Goal: Task Accomplishment & Management: Complete application form

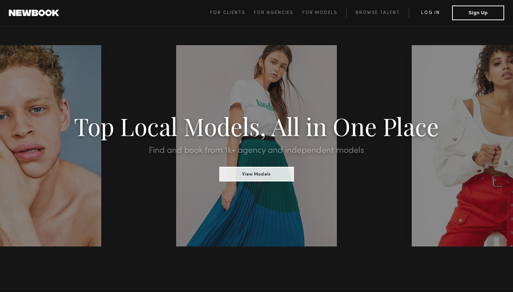
click at [438, 13] on link "Log in" at bounding box center [430, 12] width 43 height 9
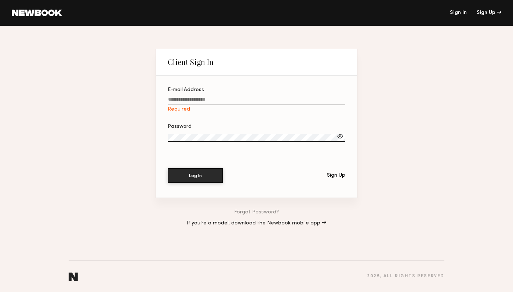
type input "**********"
click at [195, 186] on section "**********" at bounding box center [256, 137] width 201 height 122
click at [199, 180] on button "Log In" at bounding box center [195, 175] width 55 height 15
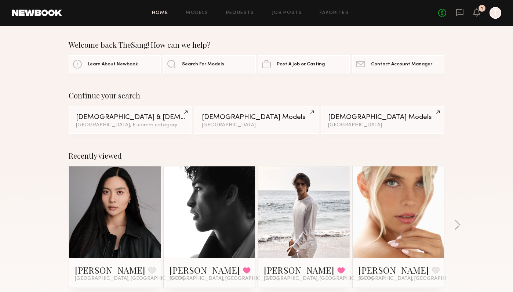
click at [467, 224] on div "Recently viewed [PERSON_NAME] Favorite [GEOGRAPHIC_DATA], [GEOGRAPHIC_DATA] [PE…" at bounding box center [256, 228] width 513 height 172
click at [458, 224] on button "button" at bounding box center [457, 226] width 7 height 12
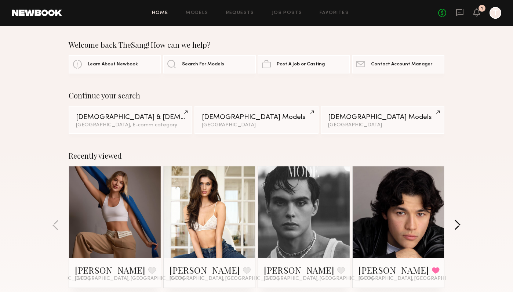
click at [458, 224] on button "button" at bounding box center [457, 226] width 7 height 12
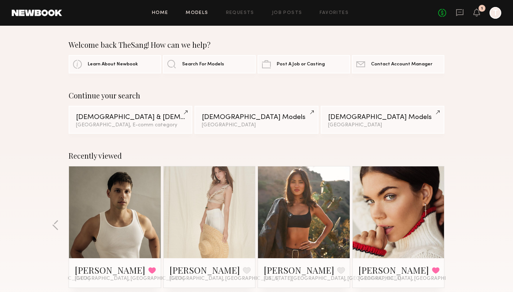
click at [200, 14] on link "Models" at bounding box center [197, 13] width 22 height 5
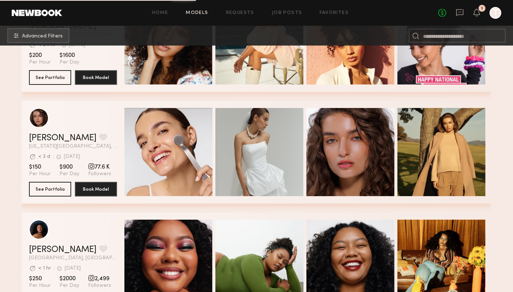
scroll to position [957, 0]
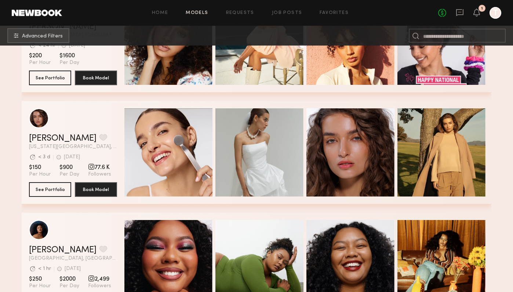
click at [47, 27] on nb-browse-subheader "Advanced Filters" at bounding box center [256, 36] width 513 height 20
click at [47, 34] on span "Advanced Filters" at bounding box center [42, 35] width 41 height 5
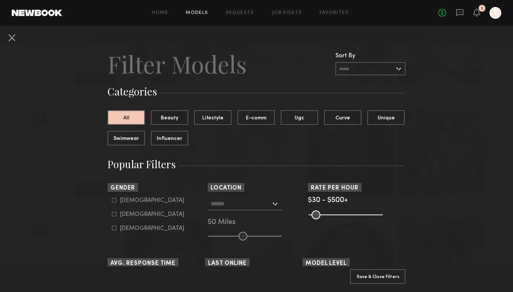
click at [134, 214] on div "[DEMOGRAPHIC_DATA]" at bounding box center [152, 214] width 64 height 4
type input "**"
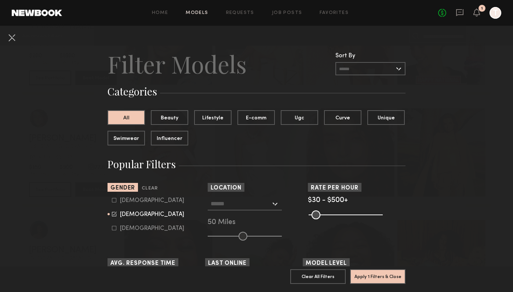
click at [229, 210] on div "[GEOGRAPHIC_DATA], [GEOGRAPHIC_DATA] [US_STATE][GEOGRAPHIC_DATA], [GEOGRAPHIC_D…" at bounding box center [257, 218] width 98 height 43
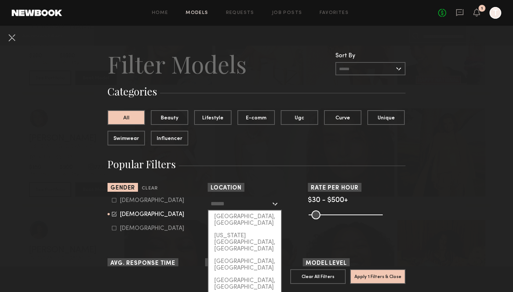
click at [232, 206] on input "text" at bounding box center [241, 203] width 60 height 12
click at [229, 216] on div "[GEOGRAPHIC_DATA], [GEOGRAPHIC_DATA]" at bounding box center [245, 219] width 73 height 19
type input "**********"
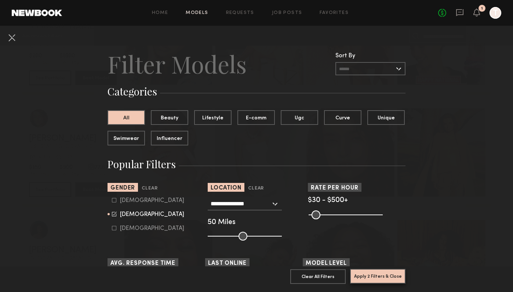
click at [399, 283] on button "Apply 2 Filters & Close" at bounding box center [377, 276] width 55 height 15
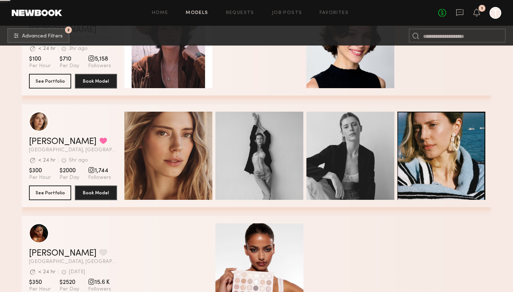
scroll to position [2250, 0]
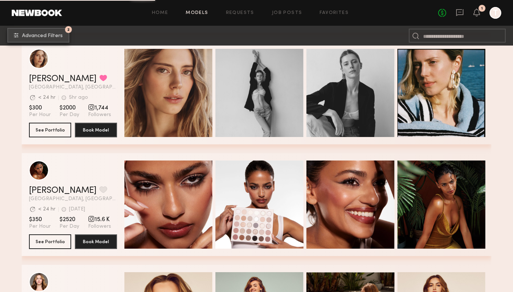
click at [58, 33] on span "Advanced Filters" at bounding box center [42, 35] width 41 height 5
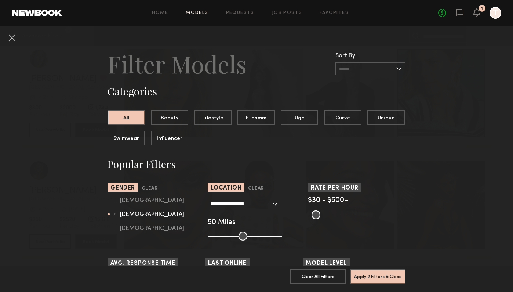
click at [335, 214] on common-range-minmax at bounding box center [345, 214] width 74 height 9
click at [320, 214] on common-range-minmax at bounding box center [345, 214] width 74 height 9
click at [313, 215] on input "range" at bounding box center [346, 214] width 74 height 9
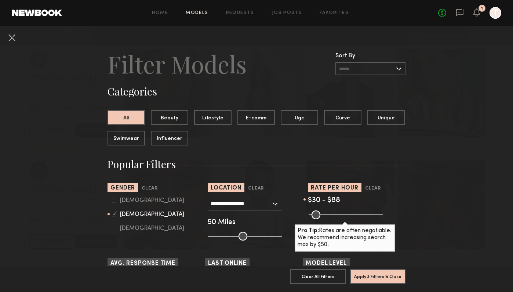
drag, startPoint x: 381, startPoint y: 214, endPoint x: 322, endPoint y: 214, distance: 59.8
type input "**"
click at [322, 214] on input "range" at bounding box center [346, 214] width 74 height 9
click at [354, 272] on button "Apply 3 Filters & Close" at bounding box center [377, 276] width 55 height 15
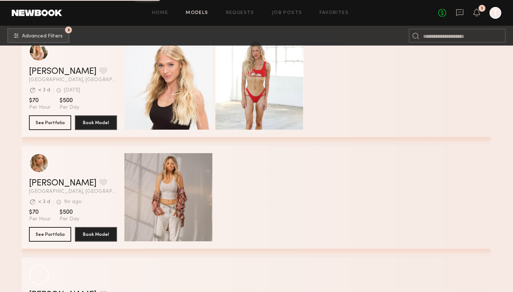
scroll to position [920, 0]
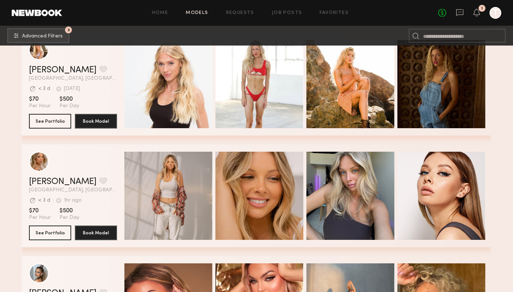
click at [327, 204] on div "Quick Preview" at bounding box center [351, 196] width 88 height 88
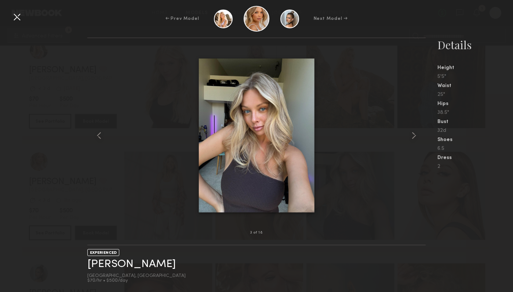
click at [408, 134] on div at bounding box center [256, 135] width 339 height 171
click at [410, 136] on common-icon at bounding box center [414, 136] width 12 height 12
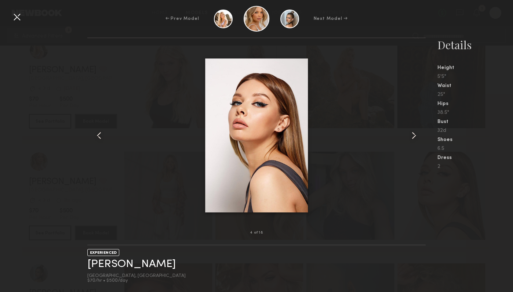
click at [415, 136] on common-icon at bounding box center [414, 136] width 12 height 12
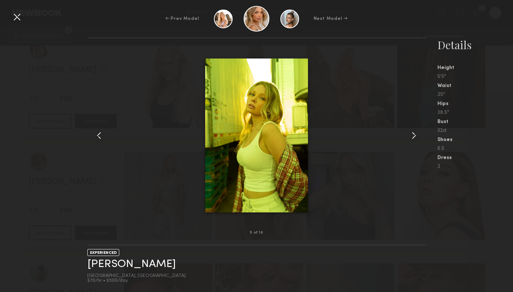
click at [415, 136] on common-icon at bounding box center [414, 136] width 12 height 12
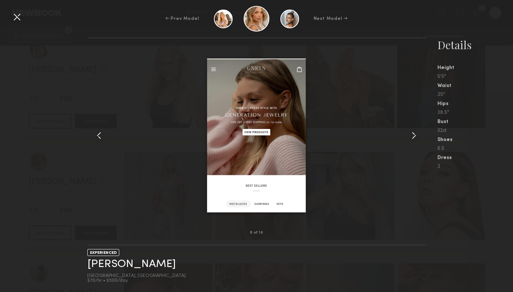
click at [415, 136] on common-icon at bounding box center [414, 136] width 12 height 12
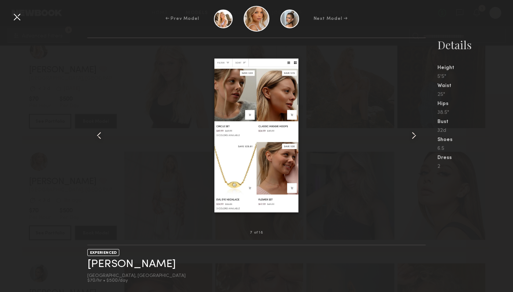
click at [415, 136] on common-icon at bounding box center [414, 136] width 12 height 12
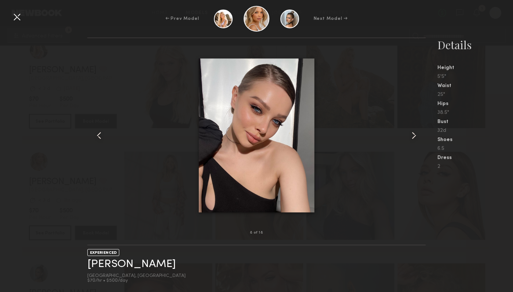
click at [415, 136] on common-icon at bounding box center [414, 136] width 12 height 12
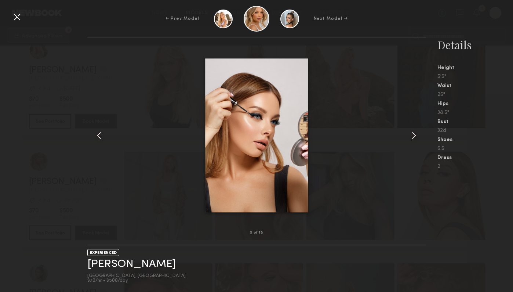
click at [415, 136] on common-icon at bounding box center [414, 136] width 12 height 12
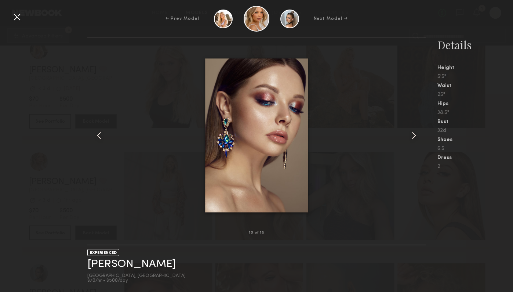
click at [415, 136] on common-icon at bounding box center [414, 136] width 12 height 12
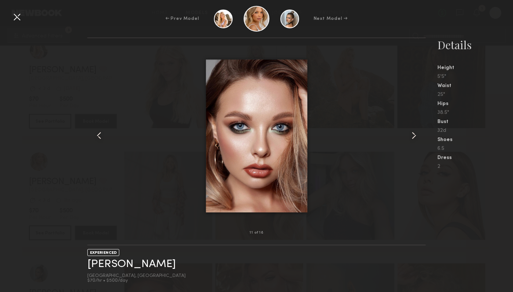
click at [415, 136] on common-icon at bounding box center [414, 136] width 12 height 12
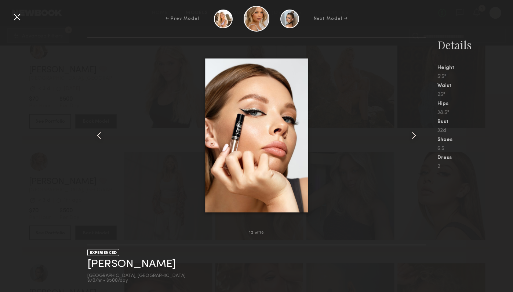
click at [23, 22] on div "← Prev Model Next Model →" at bounding box center [256, 19] width 513 height 26
click at [21, 20] on div at bounding box center [17, 17] width 12 height 12
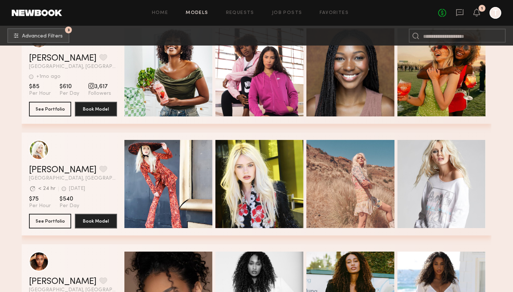
scroll to position [1825, 0]
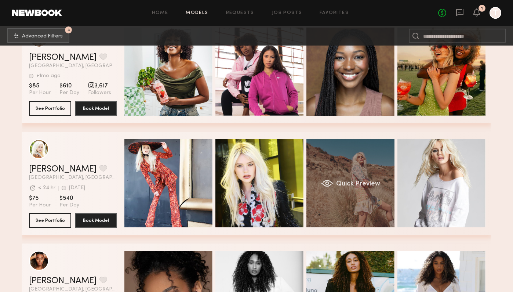
click at [341, 210] on div "Quick Preview" at bounding box center [351, 183] width 88 height 88
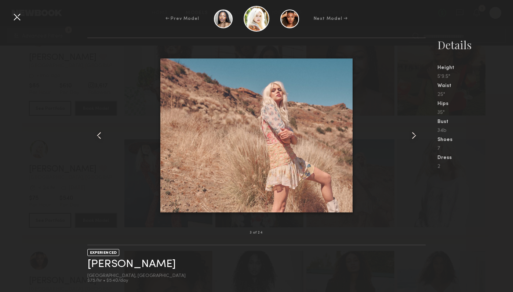
click at [417, 137] on common-icon at bounding box center [414, 136] width 12 height 12
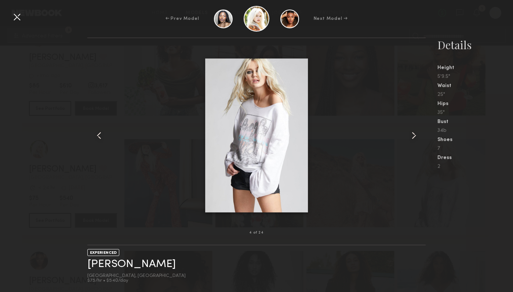
click at [417, 137] on common-icon at bounding box center [414, 136] width 12 height 12
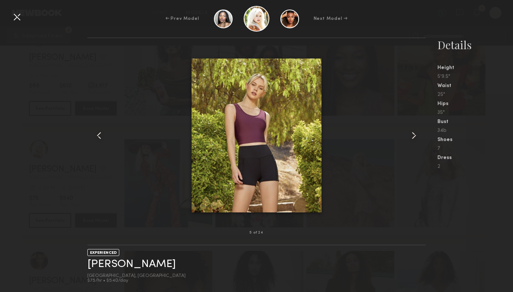
click at [417, 137] on common-icon at bounding box center [414, 136] width 12 height 12
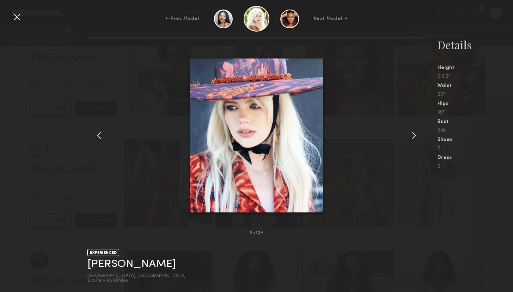
click at [417, 137] on common-icon at bounding box center [414, 136] width 12 height 12
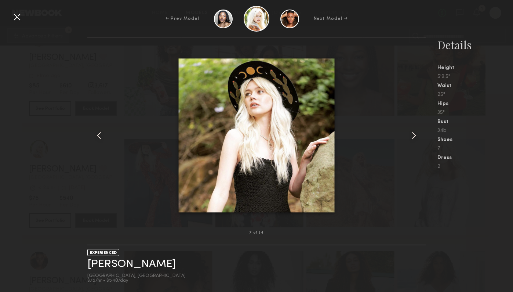
click at [417, 137] on common-icon at bounding box center [414, 136] width 12 height 12
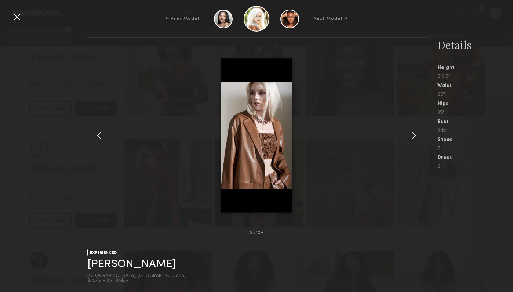
click at [417, 137] on common-icon at bounding box center [414, 136] width 12 height 12
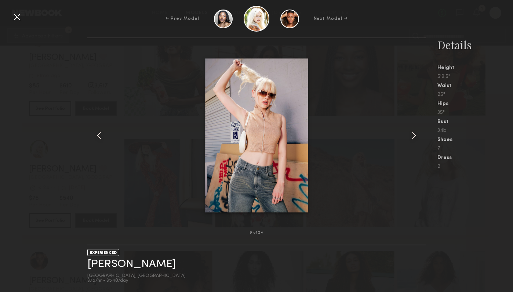
click at [417, 137] on common-icon at bounding box center [414, 136] width 12 height 12
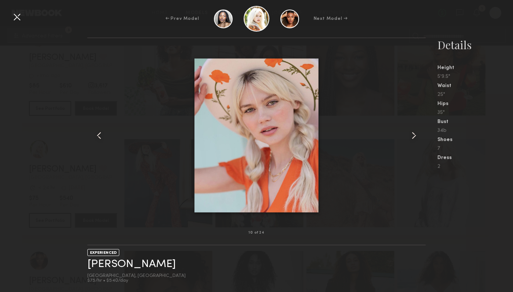
click at [417, 137] on common-icon at bounding box center [414, 136] width 12 height 12
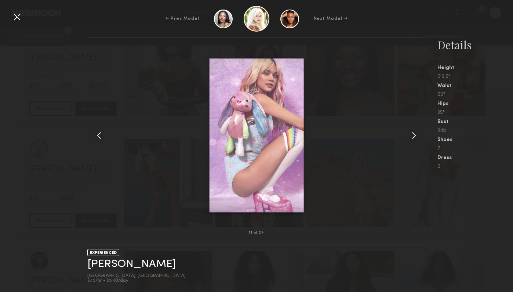
click at [417, 137] on common-icon at bounding box center [414, 136] width 12 height 12
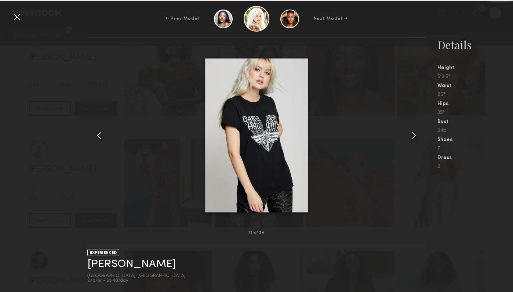
click at [417, 137] on common-icon at bounding box center [414, 136] width 12 height 12
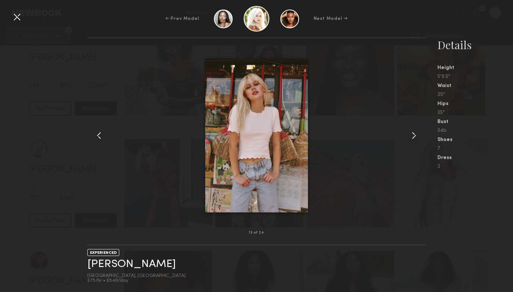
click at [22, 20] on div at bounding box center [17, 17] width 12 height 12
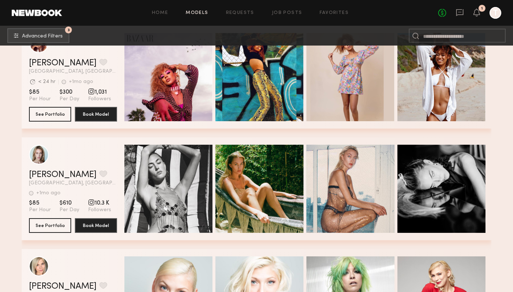
scroll to position [5057, 0]
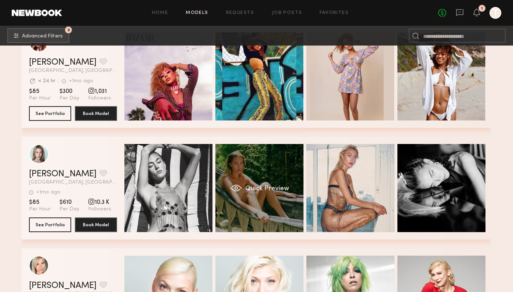
click at [291, 225] on div "Quick Preview" at bounding box center [259, 188] width 88 height 88
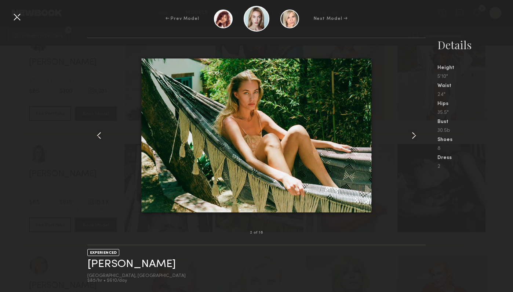
click at [410, 140] on common-icon at bounding box center [414, 136] width 12 height 12
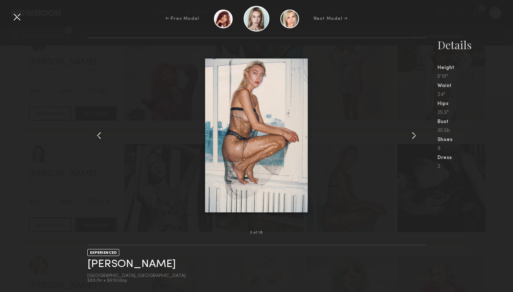
click at [410, 140] on common-icon at bounding box center [414, 136] width 12 height 12
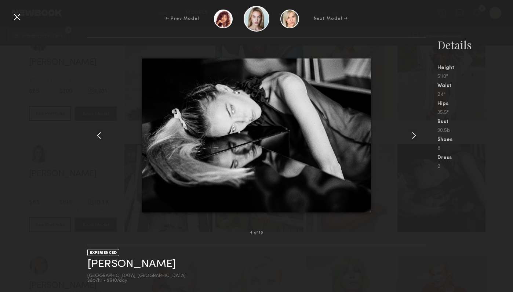
click at [410, 140] on common-icon at bounding box center [414, 136] width 12 height 12
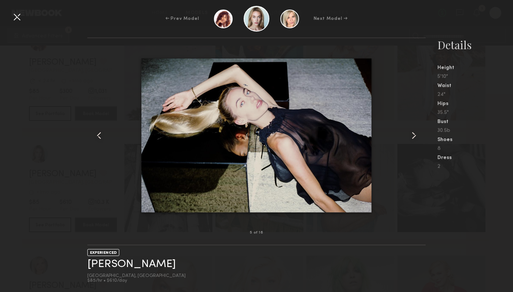
click at [410, 140] on common-icon at bounding box center [414, 136] width 12 height 12
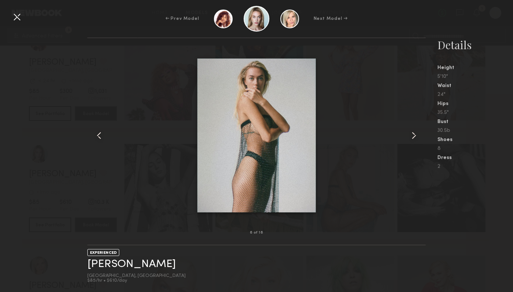
click at [410, 140] on common-icon at bounding box center [414, 136] width 12 height 12
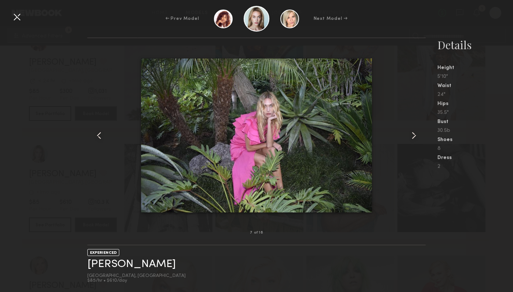
click at [410, 140] on common-icon at bounding box center [414, 136] width 12 height 12
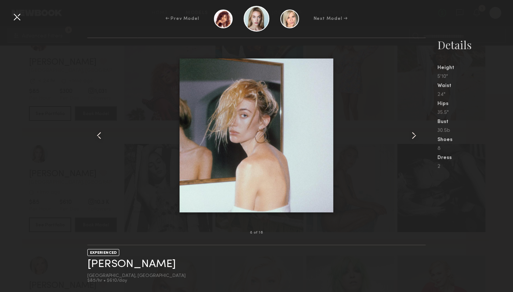
click at [410, 140] on common-icon at bounding box center [414, 136] width 12 height 12
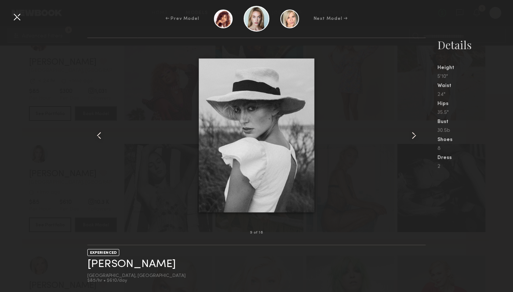
click at [410, 140] on common-icon at bounding box center [414, 136] width 12 height 12
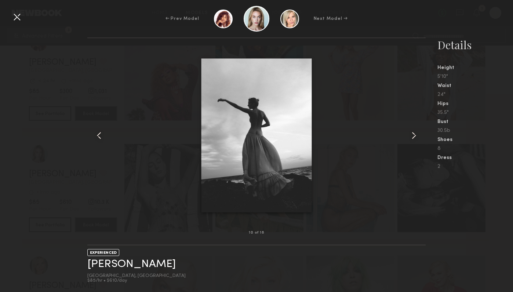
click at [410, 140] on common-icon at bounding box center [414, 136] width 12 height 12
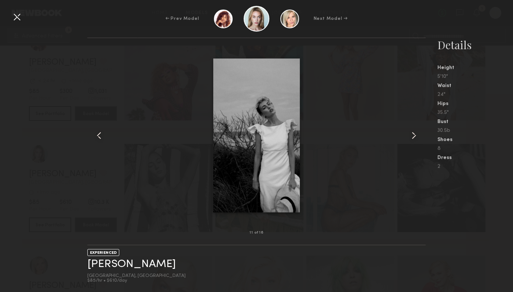
click at [22, 21] on div at bounding box center [17, 17] width 12 height 12
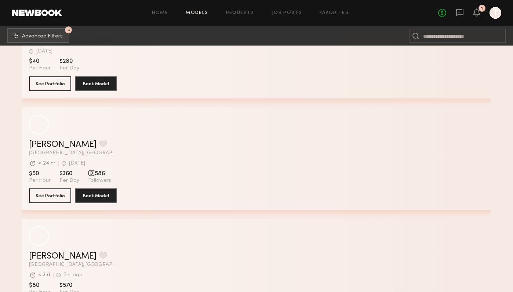
scroll to position [6902, 0]
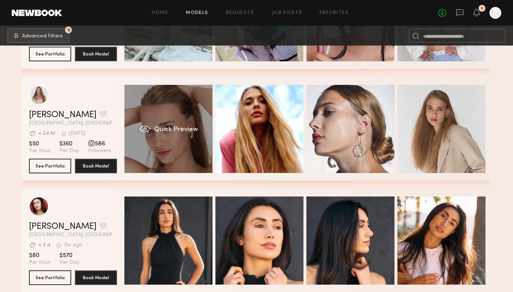
click at [193, 148] on div "Quick Preview" at bounding box center [168, 129] width 88 height 88
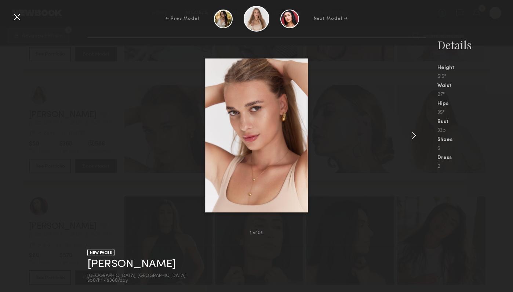
click at [421, 140] on div at bounding box center [419, 135] width 14 height 171
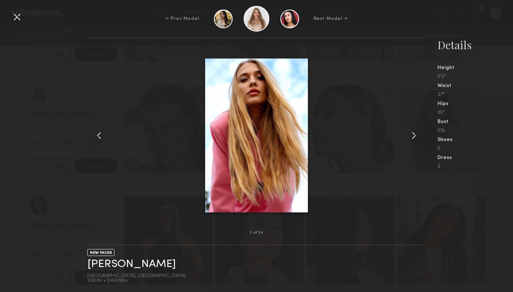
click at [420, 134] on common-icon at bounding box center [414, 136] width 12 height 12
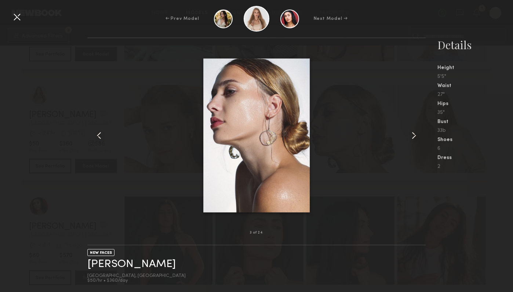
click at [420, 134] on common-icon at bounding box center [414, 136] width 12 height 12
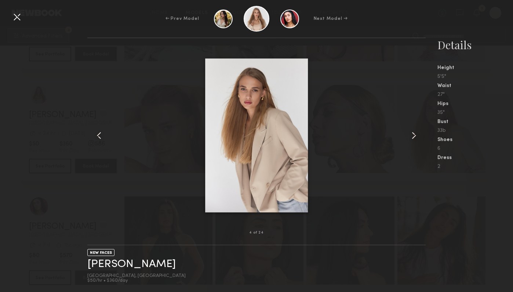
click at [420, 134] on common-icon at bounding box center [414, 136] width 12 height 12
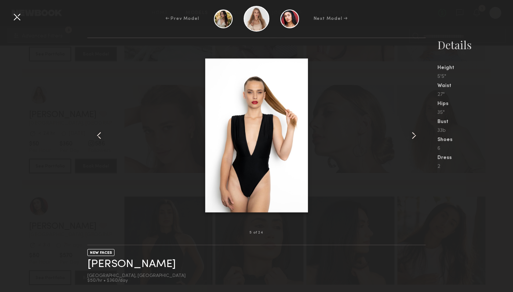
click at [420, 134] on common-icon at bounding box center [414, 136] width 12 height 12
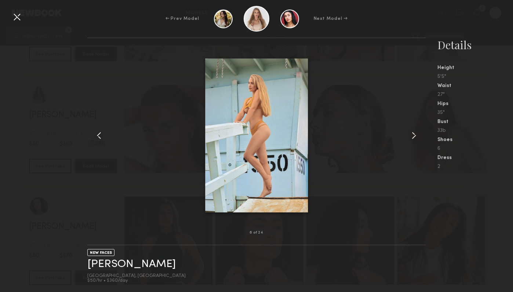
click at [420, 134] on common-icon at bounding box center [414, 136] width 12 height 12
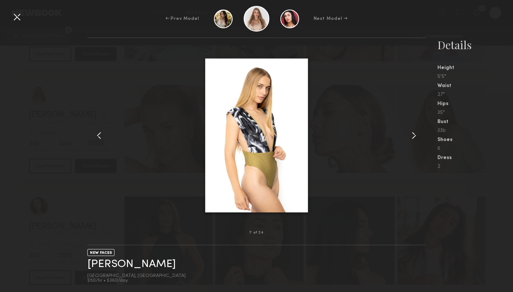
click at [420, 134] on common-icon at bounding box center [414, 136] width 12 height 12
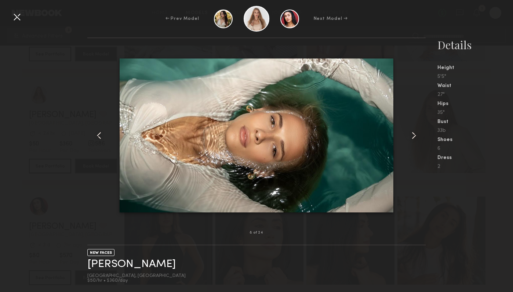
click at [10, 23] on div "← Prev Model Next Model →" at bounding box center [256, 19] width 513 height 26
click at [12, 22] on div at bounding box center [17, 17] width 12 height 12
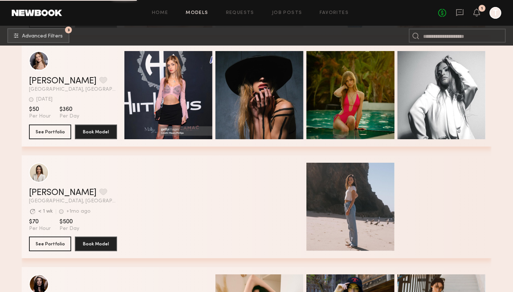
scroll to position [8941, 0]
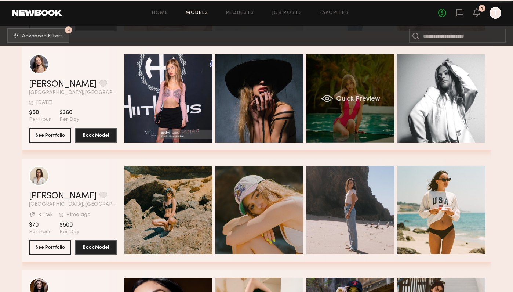
click at [335, 122] on div "Quick Preview" at bounding box center [351, 98] width 88 height 88
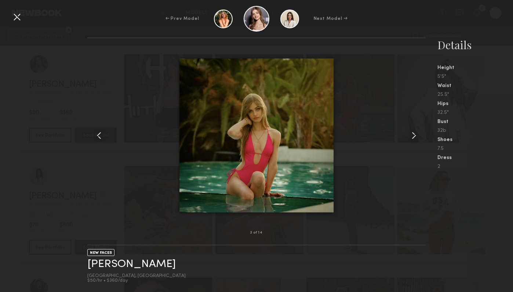
click at [420, 132] on common-icon at bounding box center [414, 136] width 12 height 12
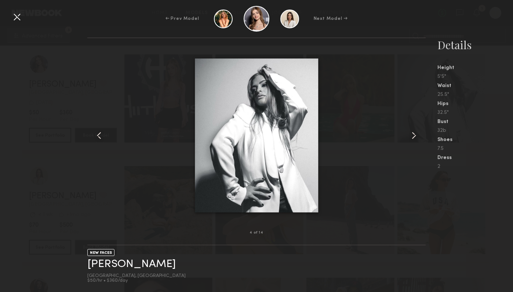
click at [419, 132] on common-icon at bounding box center [414, 136] width 12 height 12
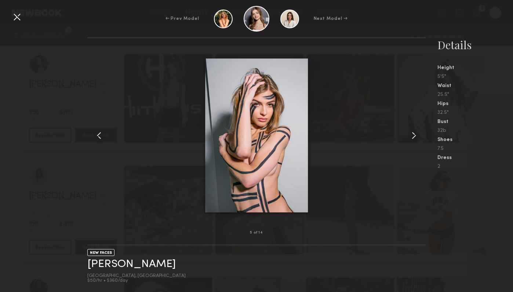
click at [16, 18] on div at bounding box center [17, 17] width 12 height 12
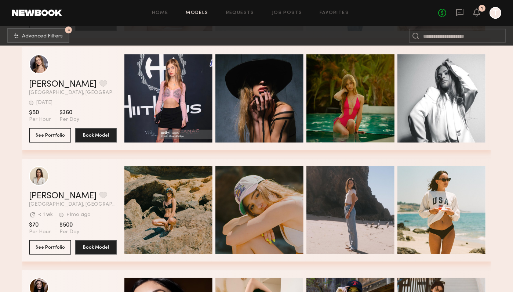
scroll to position [8973, 0]
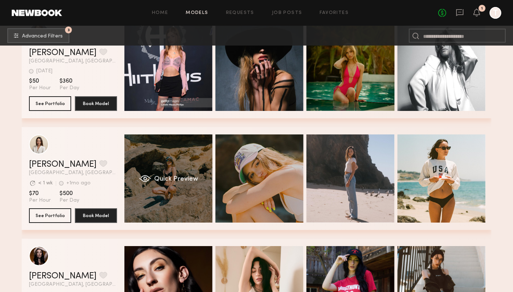
click at [207, 199] on div "Quick Preview" at bounding box center [168, 178] width 88 height 88
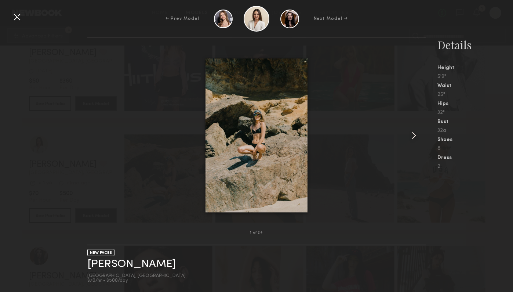
click at [395, 161] on div at bounding box center [256, 135] width 339 height 171
click at [19, 22] on div at bounding box center [17, 17] width 12 height 12
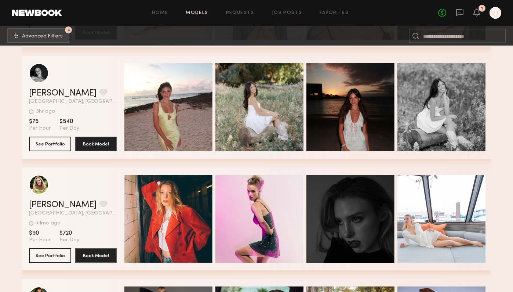
scroll to position [9934, 0]
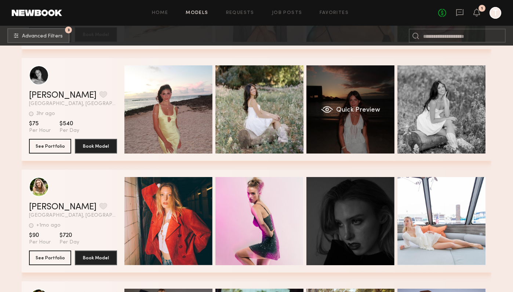
click at [338, 126] on div "Quick Preview" at bounding box center [351, 109] width 88 height 88
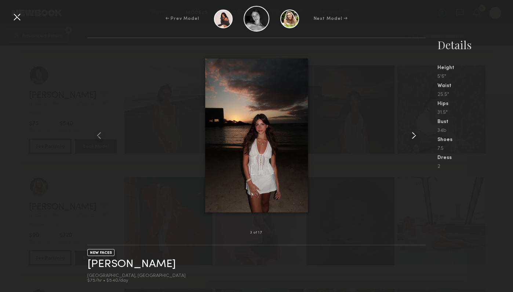
click at [423, 129] on div at bounding box center [419, 135] width 14 height 171
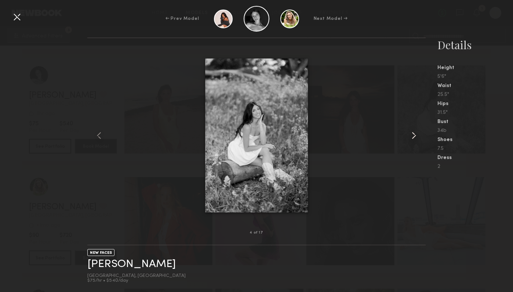
click at [423, 129] on div at bounding box center [419, 135] width 14 height 171
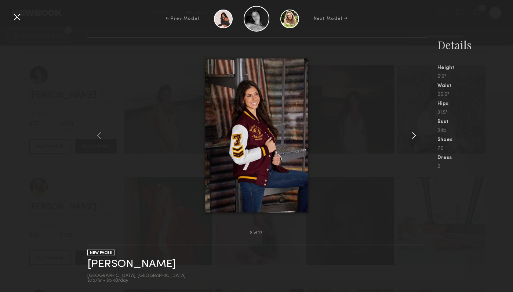
click at [423, 129] on div at bounding box center [419, 135] width 14 height 171
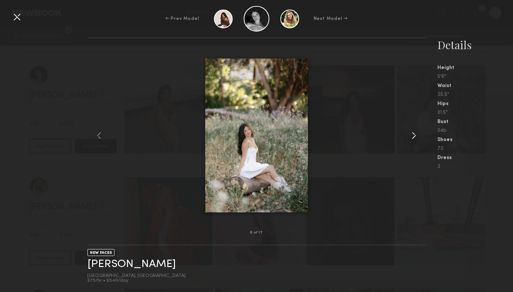
click at [423, 129] on div at bounding box center [419, 135] width 14 height 171
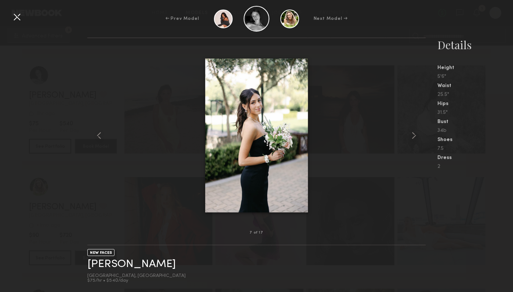
click at [12, 14] on div at bounding box center [17, 17] width 12 height 12
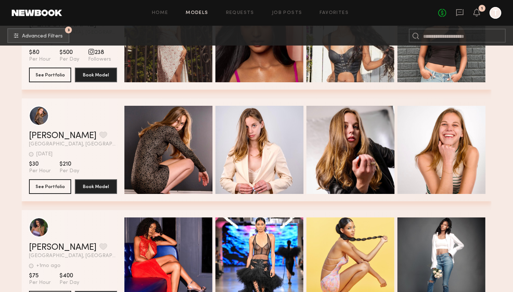
scroll to position [12574, 0]
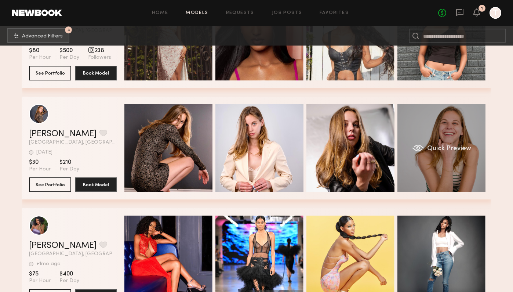
click at [425, 166] on div "Quick Preview" at bounding box center [442, 148] width 88 height 88
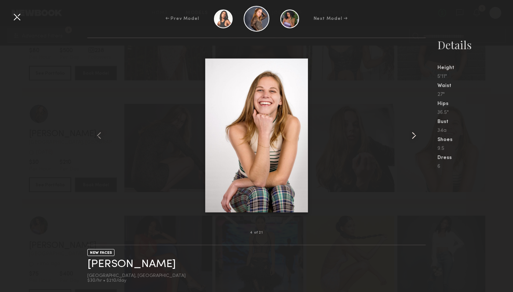
click at [417, 142] on div at bounding box center [419, 135] width 14 height 171
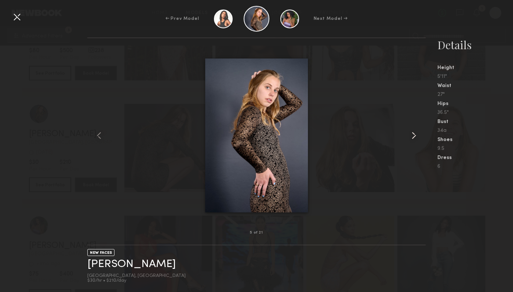
click at [417, 142] on div at bounding box center [419, 135] width 14 height 171
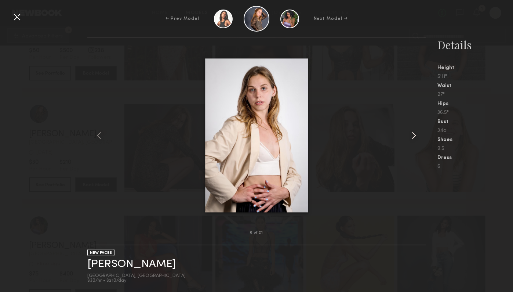
click at [417, 142] on div at bounding box center [419, 135] width 14 height 171
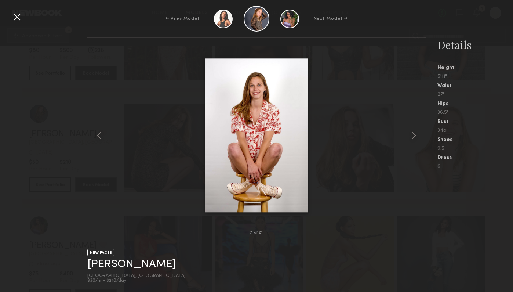
click at [17, 16] on div at bounding box center [17, 17] width 12 height 12
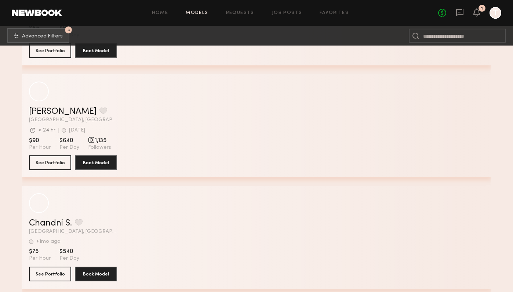
scroll to position [14616, 0]
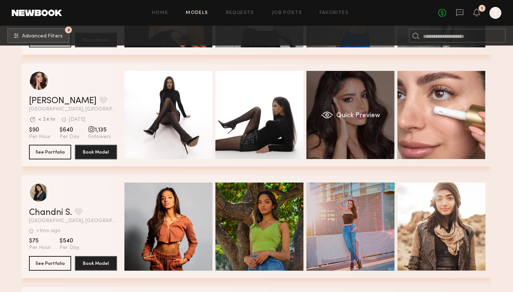
click at [327, 148] on div "Quick Preview" at bounding box center [351, 115] width 88 height 88
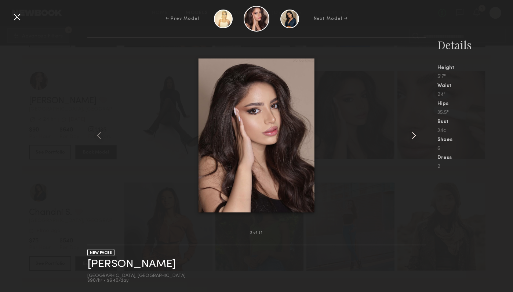
click at [425, 154] on div at bounding box center [419, 135] width 14 height 171
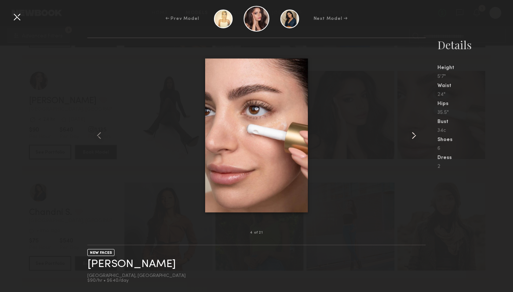
click at [423, 152] on div at bounding box center [419, 135] width 14 height 171
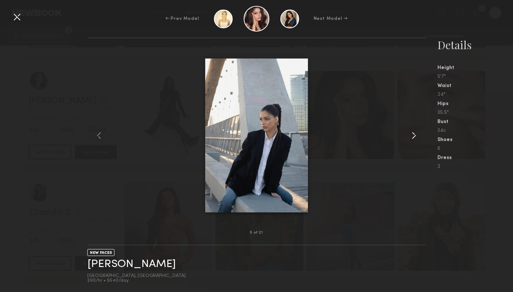
click at [423, 152] on div at bounding box center [419, 135] width 14 height 171
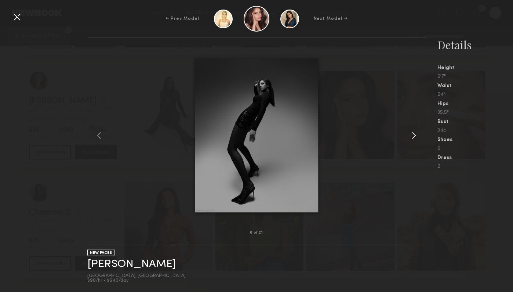
click at [423, 152] on div at bounding box center [419, 135] width 14 height 171
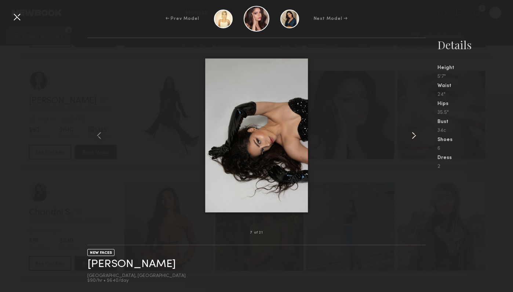
click at [423, 152] on div at bounding box center [419, 135] width 14 height 171
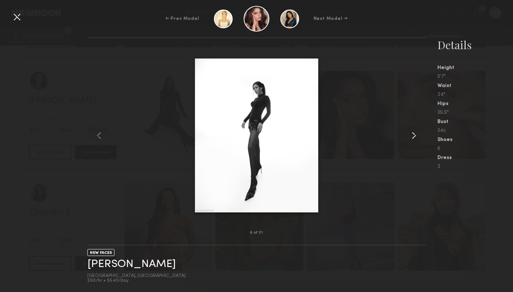
click at [423, 152] on div at bounding box center [419, 135] width 14 height 171
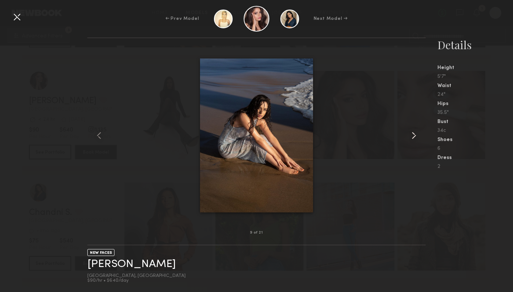
click at [423, 152] on div at bounding box center [419, 135] width 14 height 171
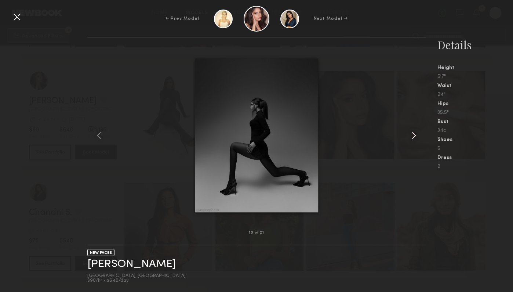
click at [423, 152] on div at bounding box center [419, 135] width 14 height 171
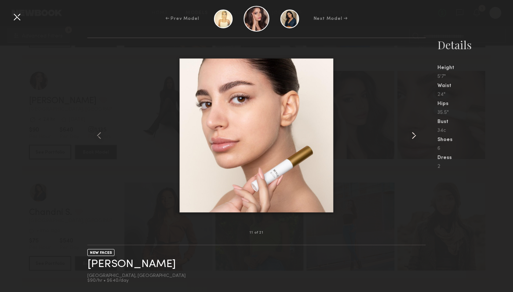
click at [423, 152] on div at bounding box center [419, 135] width 14 height 171
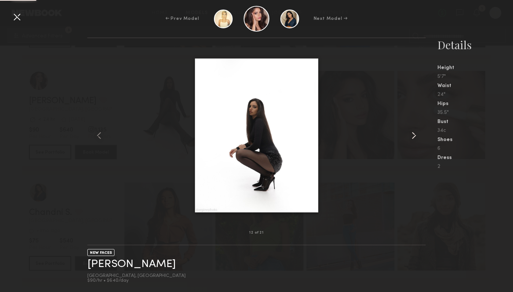
click at [423, 152] on div at bounding box center [419, 135] width 14 height 171
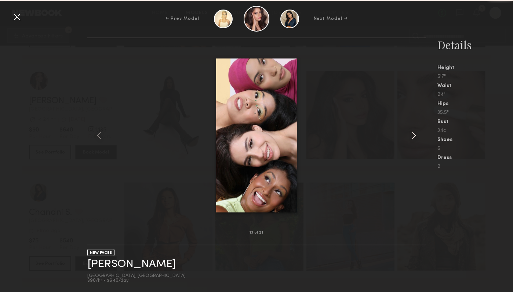
click at [423, 152] on div at bounding box center [419, 135] width 14 height 171
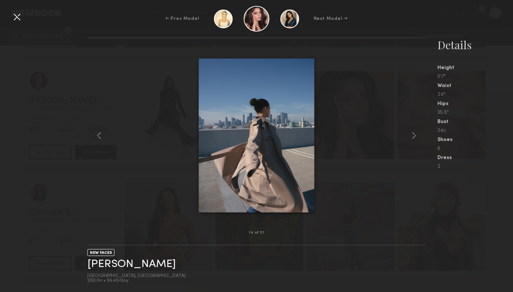
click at [21, 23] on div "← Prev Model Next Model →" at bounding box center [256, 19] width 513 height 26
click at [18, 20] on div at bounding box center [17, 17] width 12 height 12
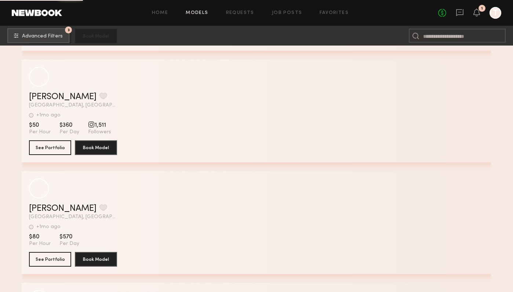
scroll to position [16958, 0]
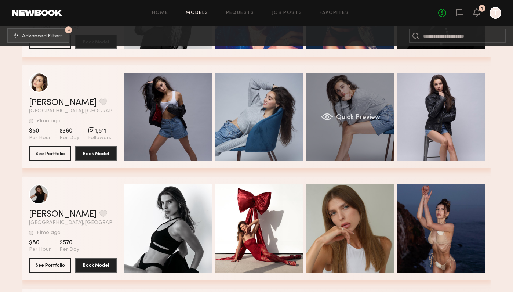
click at [358, 124] on div "Quick Preview" at bounding box center [351, 117] width 88 height 88
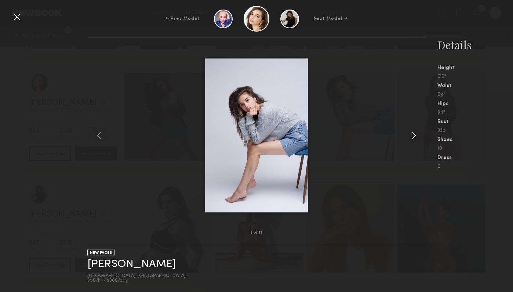
click at [425, 138] on div at bounding box center [419, 135] width 14 height 171
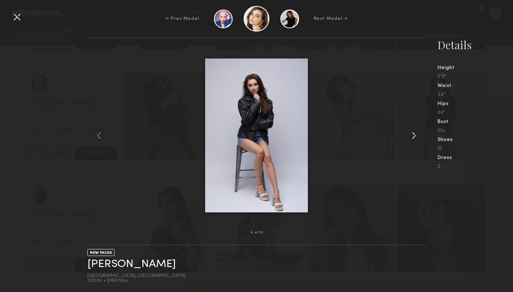
click at [425, 138] on div at bounding box center [419, 135] width 14 height 171
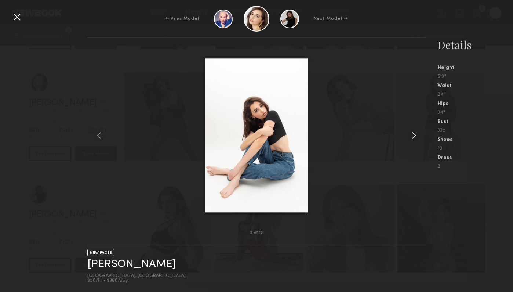
click at [425, 138] on div at bounding box center [419, 135] width 14 height 171
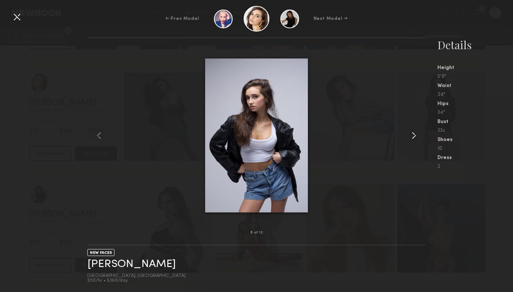
click at [425, 138] on div at bounding box center [419, 135] width 14 height 171
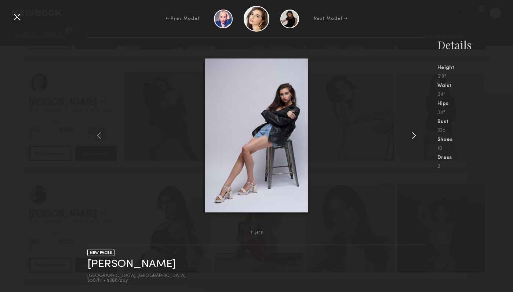
click at [425, 138] on div at bounding box center [419, 135] width 14 height 171
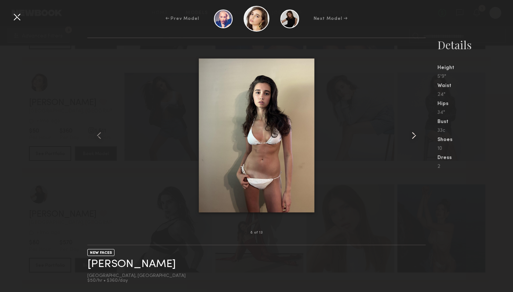
click at [425, 138] on div at bounding box center [419, 135] width 14 height 171
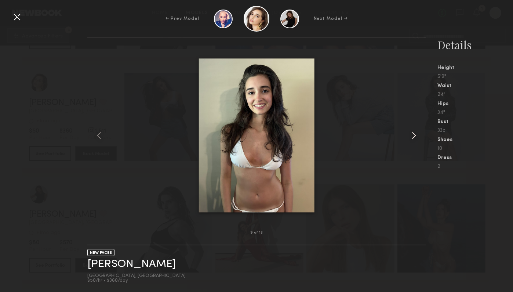
click at [425, 138] on div at bounding box center [419, 135] width 14 height 171
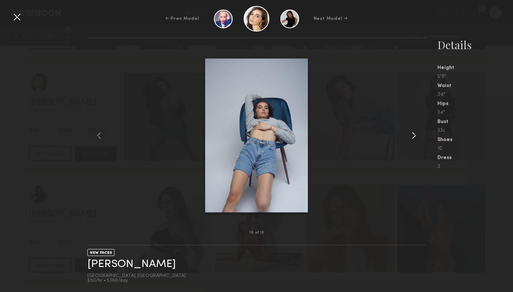
click at [425, 138] on div at bounding box center [419, 135] width 14 height 171
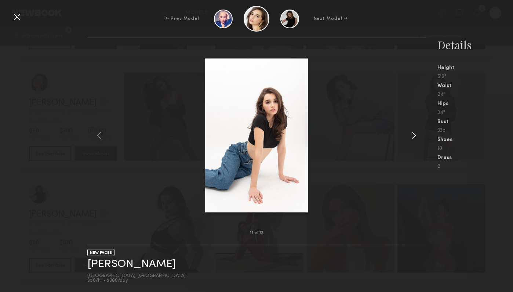
click at [425, 138] on div at bounding box center [419, 135] width 14 height 171
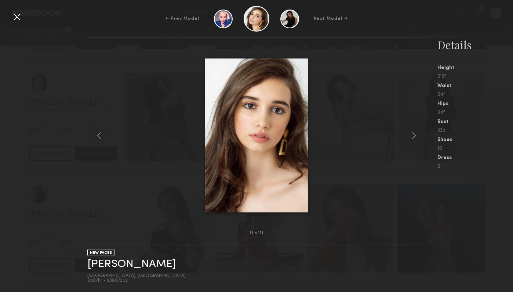
click at [25, 17] on div "← Prev Model Next Model →" at bounding box center [256, 19] width 513 height 26
click at [22, 18] on div at bounding box center [17, 17] width 12 height 12
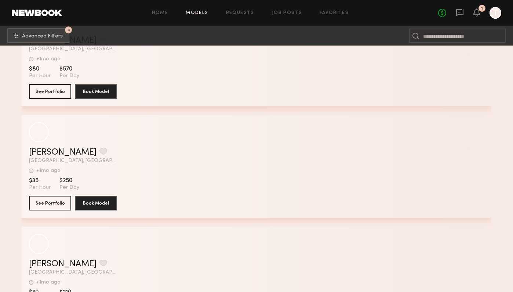
scroll to position [19476, 0]
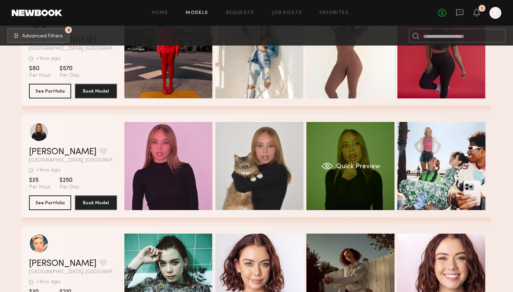
click at [347, 181] on div "Quick Preview" at bounding box center [351, 166] width 88 height 88
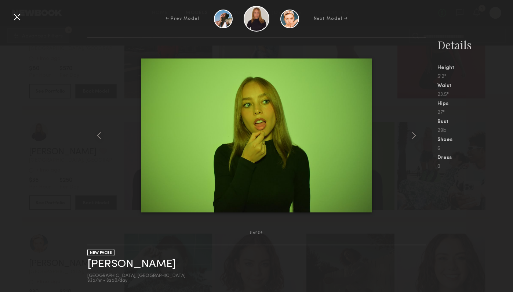
click at [427, 141] on nb-gallery-model-stats "Details Height 5'2" Waist 23.5" Hips 27" Bust 29b Shoes 6 Dress 0" at bounding box center [469, 164] width 87 height 254
click at [418, 139] on common-icon at bounding box center [414, 136] width 12 height 12
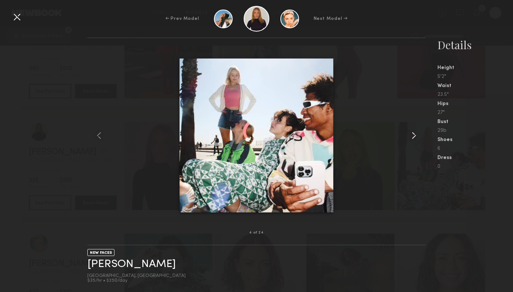
click at [418, 139] on common-icon at bounding box center [414, 136] width 12 height 12
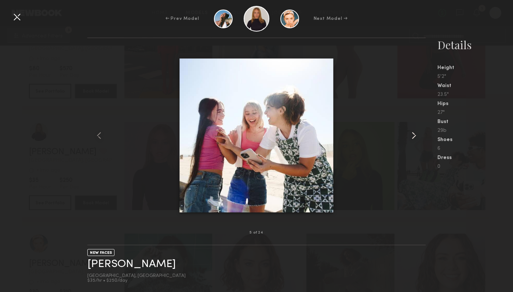
click at [418, 139] on common-icon at bounding box center [414, 136] width 12 height 12
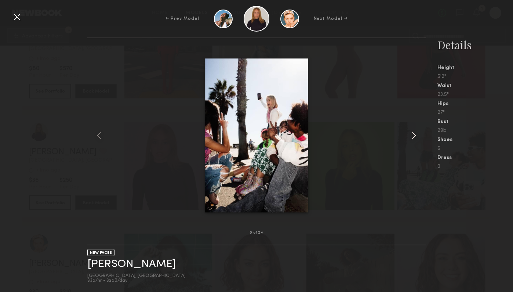
click at [418, 139] on common-icon at bounding box center [414, 136] width 12 height 12
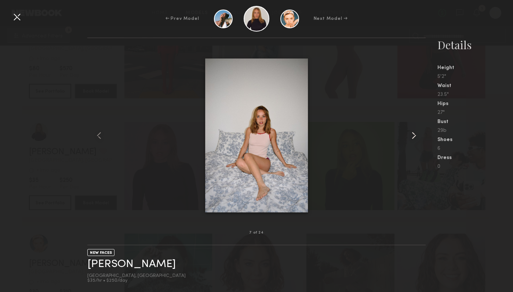
click at [418, 139] on common-icon at bounding box center [414, 136] width 12 height 12
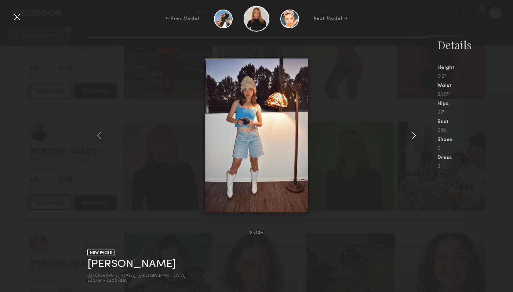
click at [418, 139] on common-icon at bounding box center [414, 136] width 12 height 12
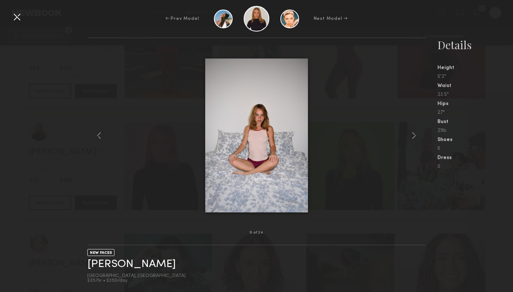
click at [10, 19] on div "← Prev Model Next Model →" at bounding box center [256, 19] width 513 height 26
click at [13, 19] on div at bounding box center [17, 17] width 12 height 12
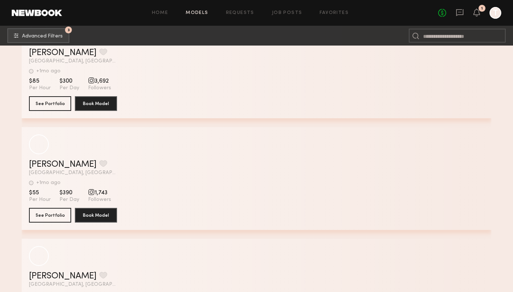
scroll to position [23035, 0]
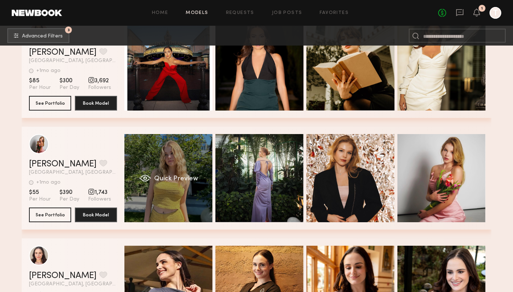
click at [196, 200] on div "Quick Preview" at bounding box center [168, 178] width 88 height 88
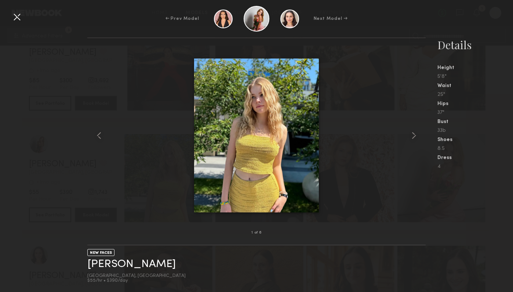
click at [404, 137] on div at bounding box center [256, 135] width 339 height 171
click at [412, 135] on common-icon at bounding box center [414, 136] width 12 height 12
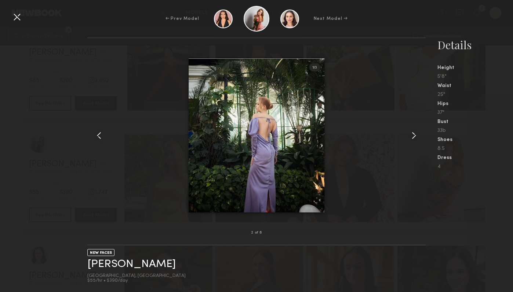
click at [412, 135] on common-icon at bounding box center [414, 136] width 12 height 12
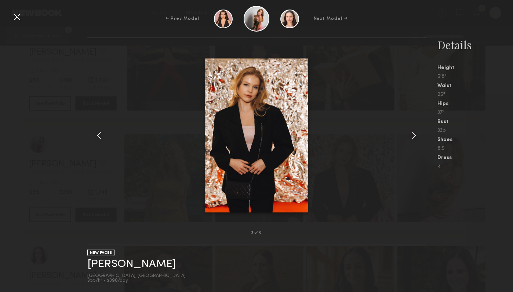
click at [412, 135] on common-icon at bounding box center [414, 136] width 12 height 12
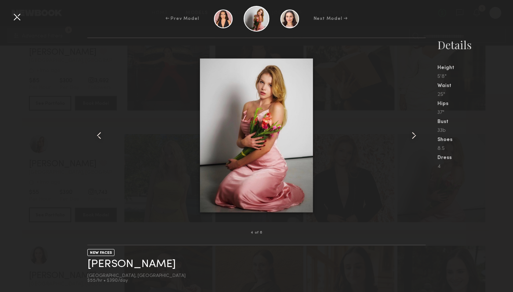
click at [412, 135] on common-icon at bounding box center [414, 136] width 12 height 12
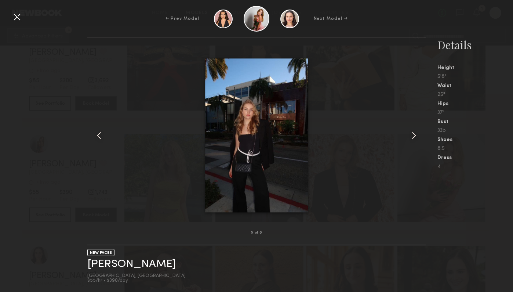
click at [412, 135] on common-icon at bounding box center [414, 136] width 12 height 12
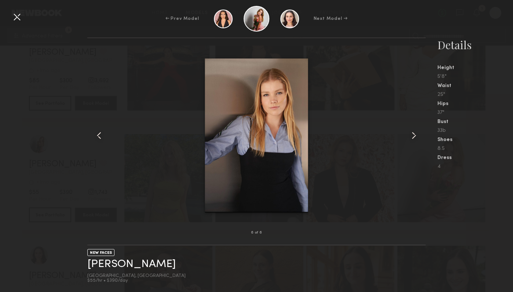
click at [412, 135] on common-icon at bounding box center [414, 136] width 12 height 12
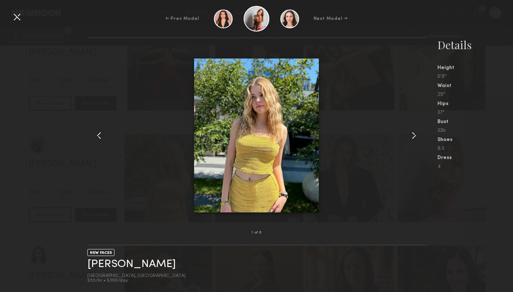
click at [412, 135] on common-icon at bounding box center [414, 136] width 12 height 12
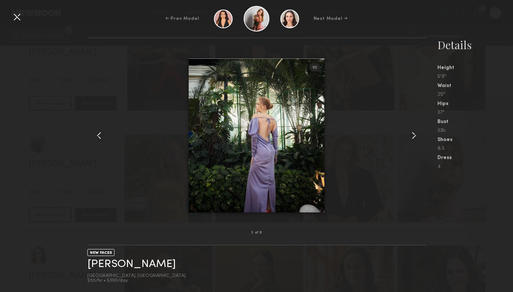
click at [412, 135] on common-icon at bounding box center [414, 136] width 12 height 12
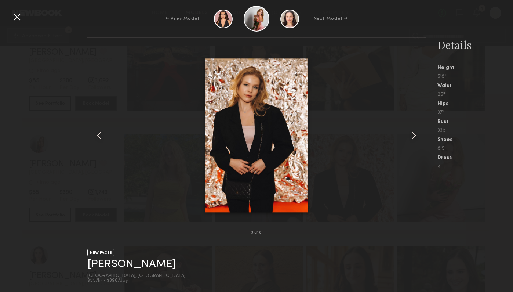
click at [412, 135] on common-icon at bounding box center [414, 136] width 12 height 12
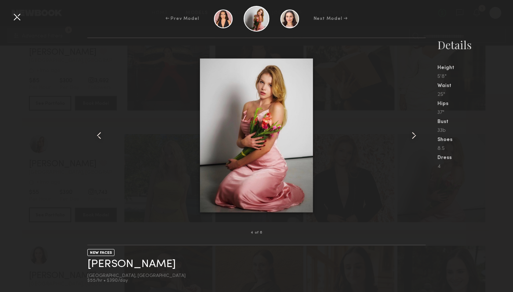
click at [14, 19] on div at bounding box center [17, 17] width 12 height 12
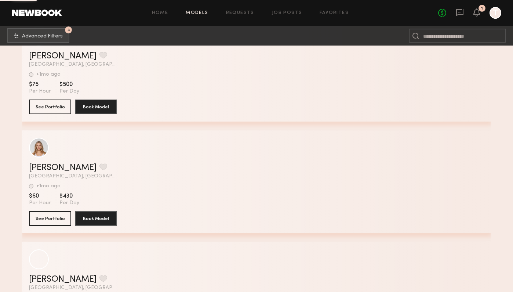
scroll to position [27720, 0]
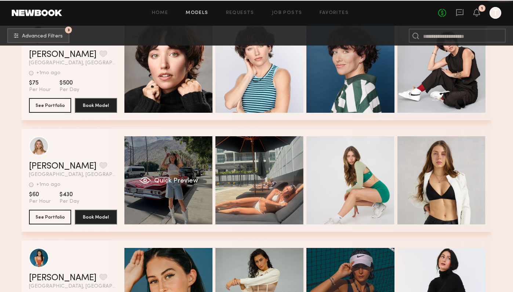
click at [210, 186] on div "Quick Preview" at bounding box center [168, 180] width 88 height 88
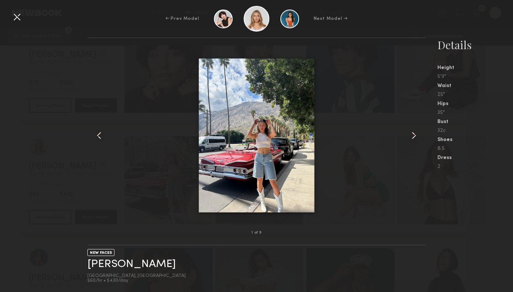
click at [405, 131] on div at bounding box center [256, 135] width 339 height 171
click at [407, 133] on div at bounding box center [256, 135] width 339 height 171
click at [410, 135] on common-icon at bounding box center [414, 136] width 12 height 12
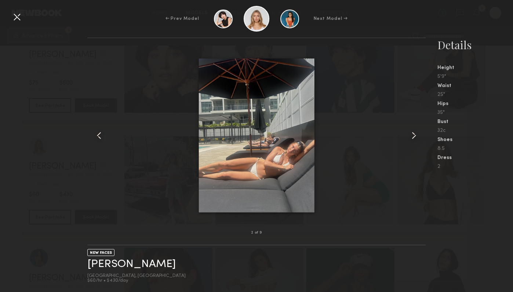
click at [410, 135] on common-icon at bounding box center [414, 136] width 12 height 12
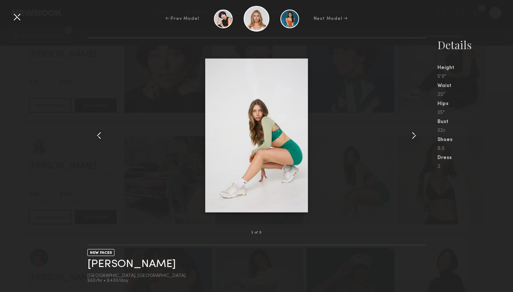
click at [410, 135] on common-icon at bounding box center [414, 136] width 12 height 12
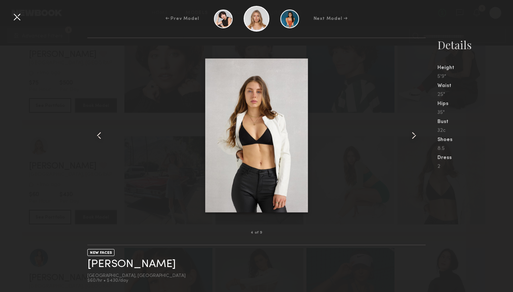
click at [410, 135] on common-icon at bounding box center [414, 136] width 12 height 12
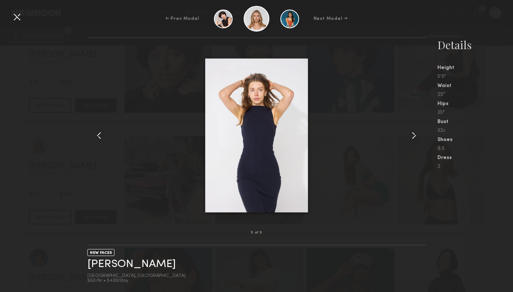
click at [410, 135] on common-icon at bounding box center [414, 136] width 12 height 12
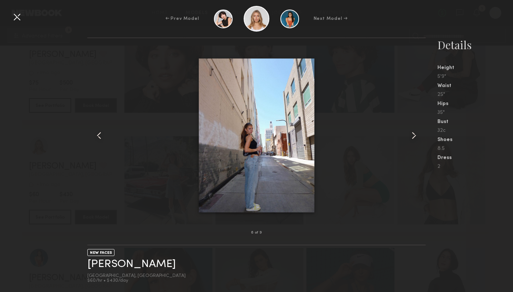
click at [410, 135] on common-icon at bounding box center [414, 136] width 12 height 12
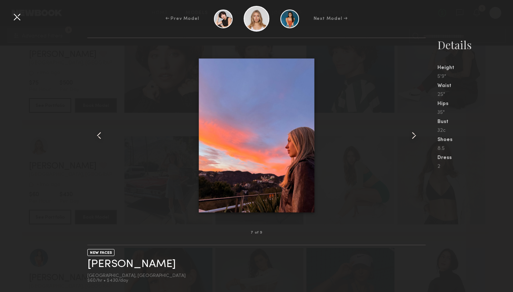
click at [410, 135] on common-icon at bounding box center [414, 136] width 12 height 12
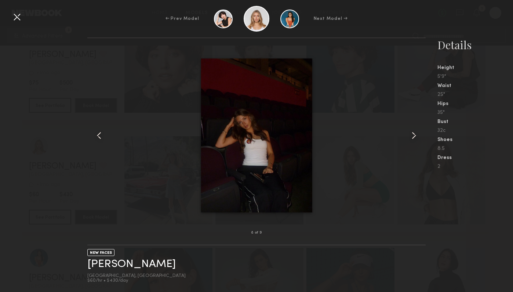
click at [410, 135] on common-icon at bounding box center [414, 136] width 12 height 12
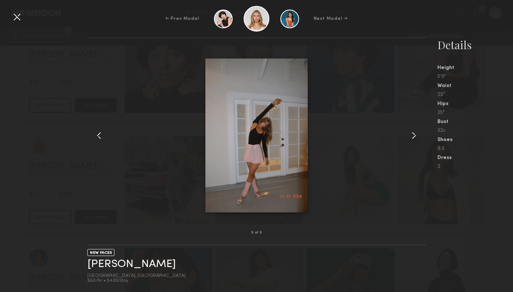
click at [410, 135] on common-icon at bounding box center [414, 136] width 12 height 12
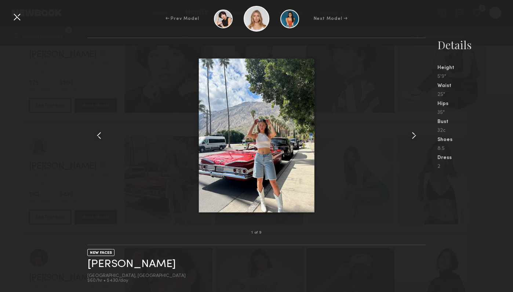
click at [410, 135] on common-icon at bounding box center [414, 136] width 12 height 12
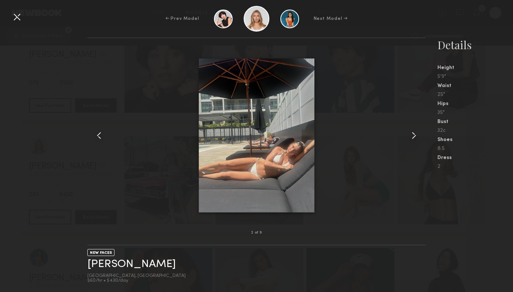
click at [410, 135] on common-icon at bounding box center [414, 136] width 12 height 12
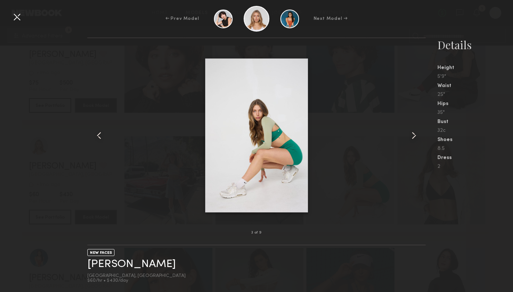
click at [410, 135] on common-icon at bounding box center [414, 136] width 12 height 12
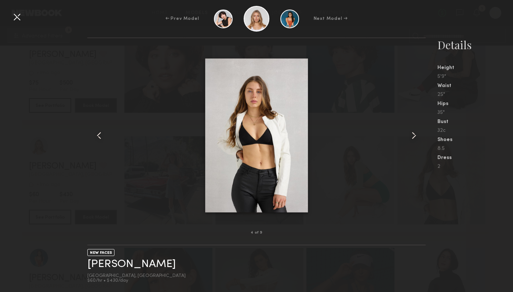
click at [410, 135] on common-icon at bounding box center [414, 136] width 12 height 12
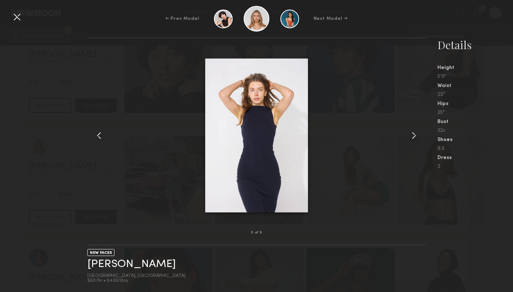
click at [410, 135] on common-icon at bounding box center [414, 136] width 12 height 12
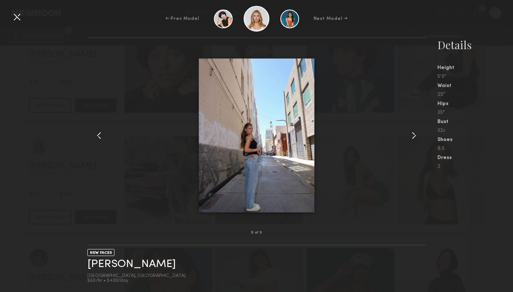
click at [410, 135] on common-icon at bounding box center [414, 136] width 12 height 12
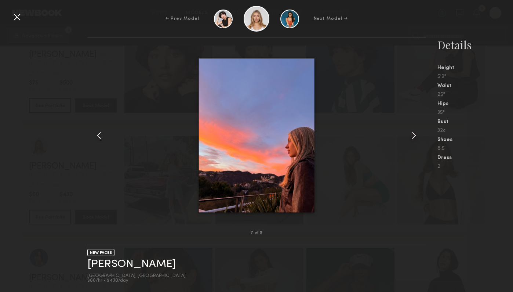
click at [410, 135] on common-icon at bounding box center [414, 136] width 12 height 12
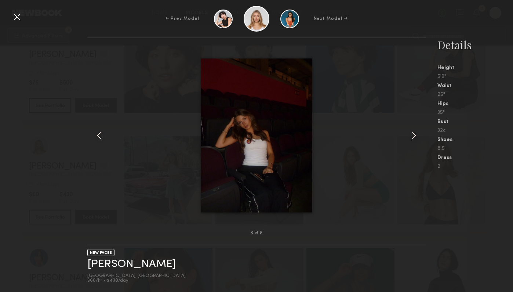
click at [410, 135] on common-icon at bounding box center [414, 136] width 12 height 12
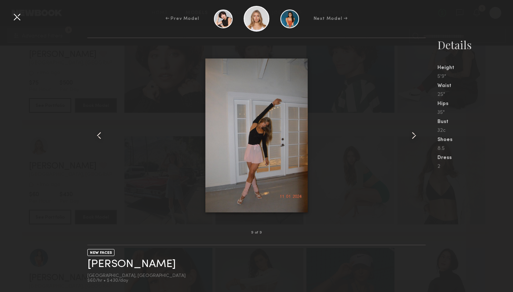
click at [142, 117] on div at bounding box center [256, 135] width 339 height 171
click at [11, 18] on div at bounding box center [17, 17] width 12 height 12
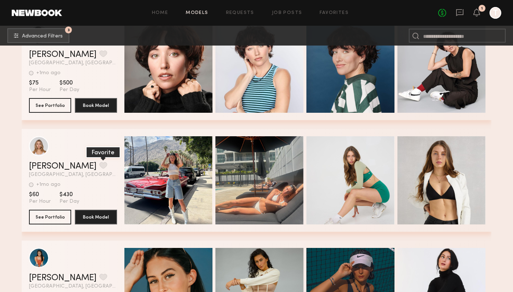
click at [99, 167] on button "grid" at bounding box center [103, 165] width 8 height 7
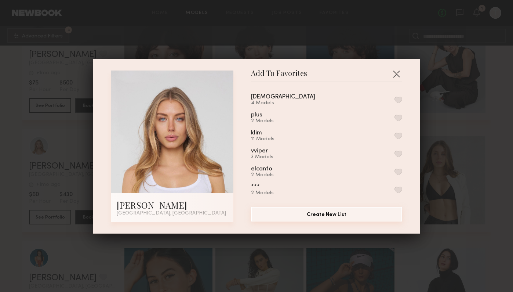
click at [365, 216] on button "Create New List" at bounding box center [326, 214] width 151 height 15
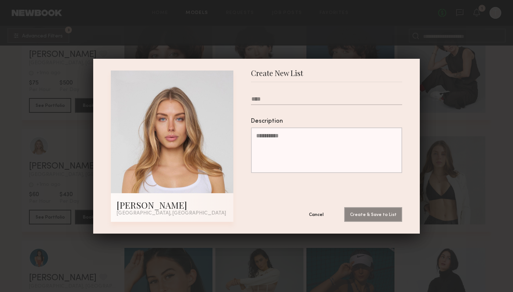
type input "*"
type input "******"
click at [362, 213] on button "Create & Save to List" at bounding box center [373, 214] width 58 height 15
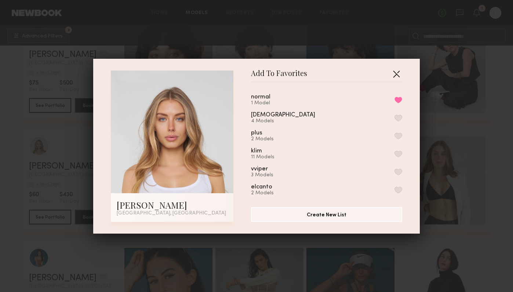
click at [394, 76] on button "button" at bounding box center [397, 74] width 12 height 12
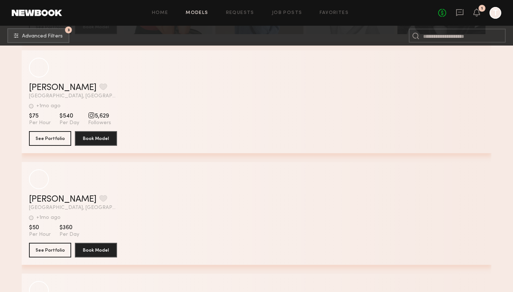
scroll to position [28282, 0]
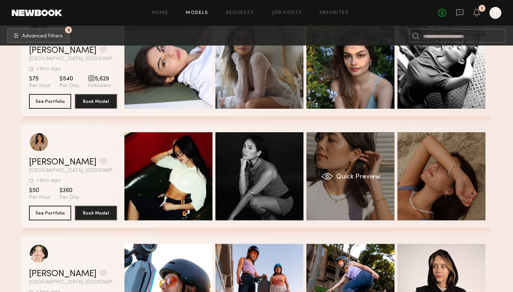
click at [354, 207] on div "Quick Preview" at bounding box center [351, 176] width 88 height 88
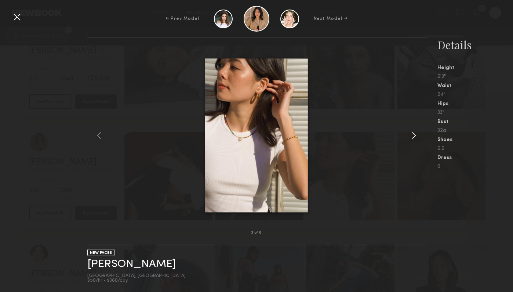
click at [420, 148] on div at bounding box center [419, 135] width 14 height 171
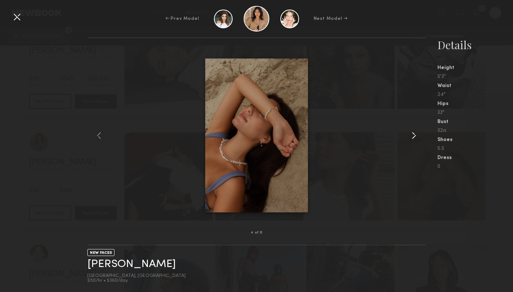
click at [420, 148] on div at bounding box center [419, 135] width 14 height 171
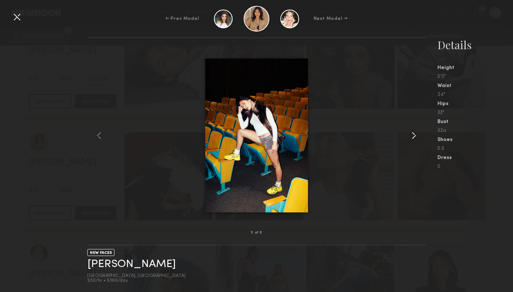
click at [420, 148] on div at bounding box center [419, 135] width 14 height 171
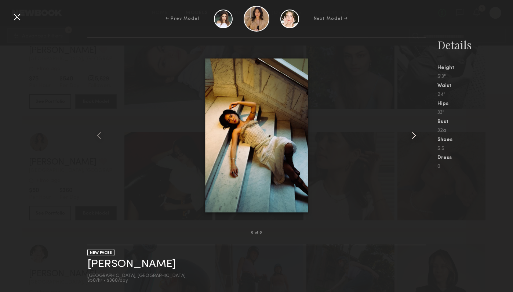
click at [420, 148] on div at bounding box center [419, 135] width 14 height 171
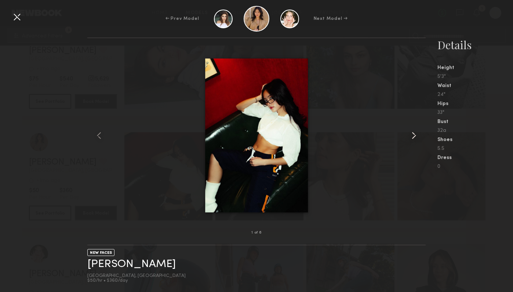
click at [420, 148] on div at bounding box center [419, 135] width 14 height 171
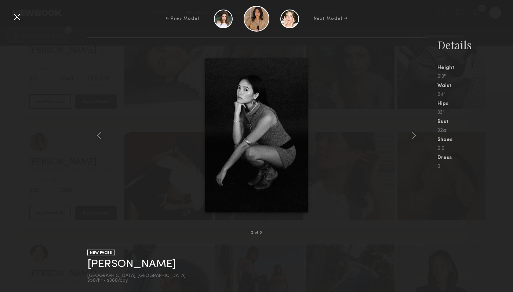
click at [22, 18] on div at bounding box center [17, 17] width 12 height 12
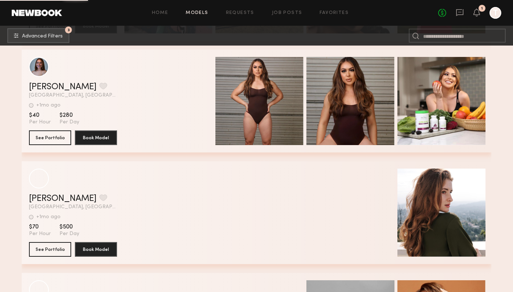
scroll to position [34587, 0]
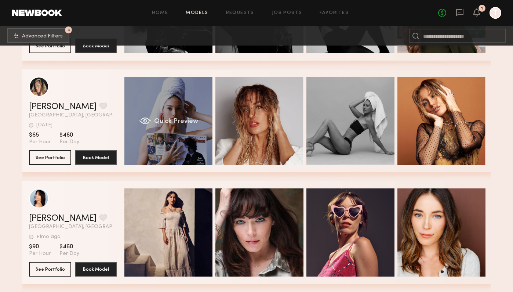
click at [179, 135] on div "Quick Preview" at bounding box center [168, 121] width 88 height 88
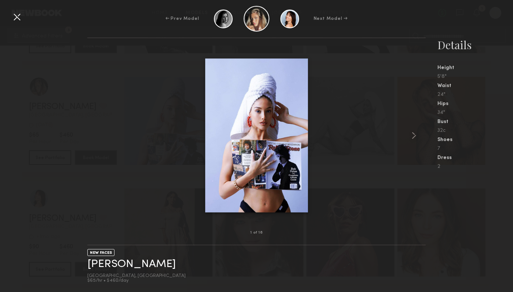
click at [405, 144] on div at bounding box center [256, 135] width 339 height 171
click at [413, 144] on div at bounding box center [419, 135] width 14 height 171
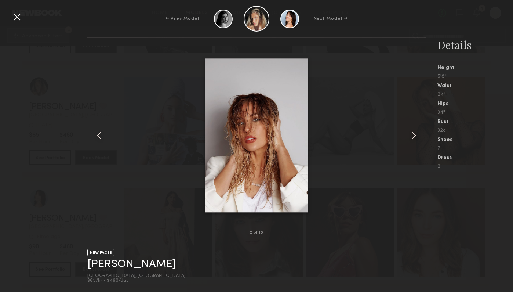
click at [413, 134] on common-icon at bounding box center [414, 136] width 12 height 12
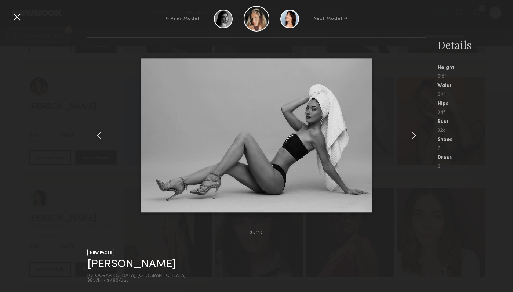
click at [413, 134] on common-icon at bounding box center [414, 136] width 12 height 12
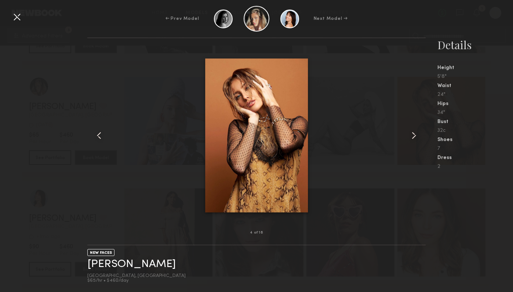
click at [413, 134] on common-icon at bounding box center [414, 136] width 12 height 12
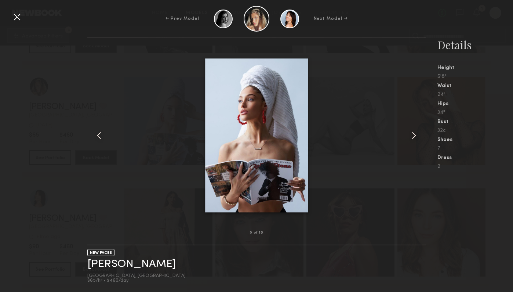
click at [413, 134] on common-icon at bounding box center [414, 136] width 12 height 12
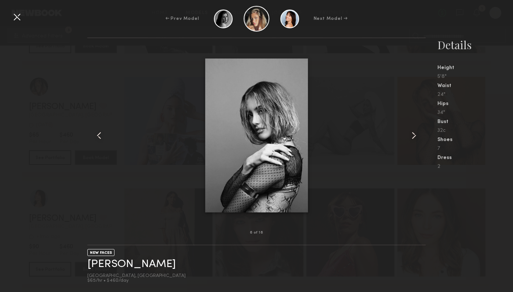
click at [413, 135] on common-icon at bounding box center [414, 136] width 12 height 12
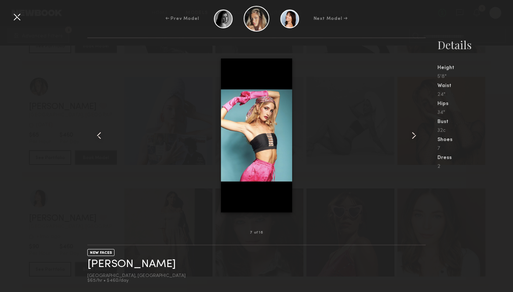
click at [413, 135] on common-icon at bounding box center [414, 136] width 12 height 12
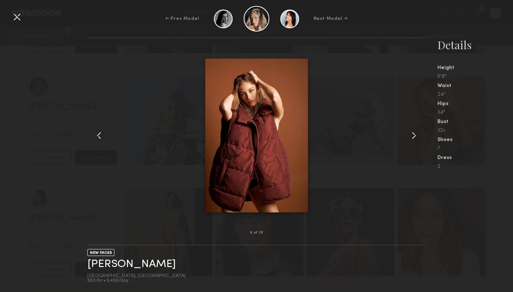
click at [413, 135] on common-icon at bounding box center [414, 136] width 12 height 12
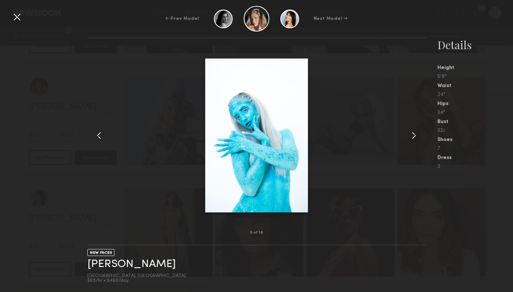
click at [413, 135] on common-icon at bounding box center [414, 136] width 12 height 12
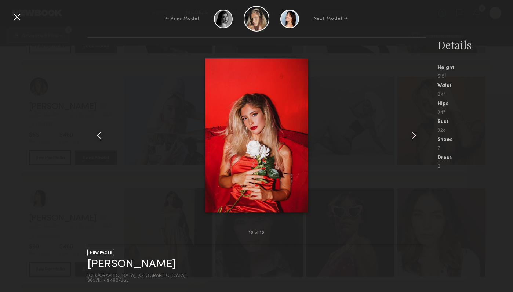
click at [413, 135] on common-icon at bounding box center [414, 136] width 12 height 12
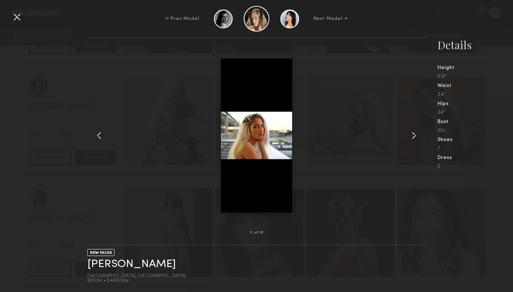
click at [413, 135] on common-icon at bounding box center [414, 136] width 12 height 12
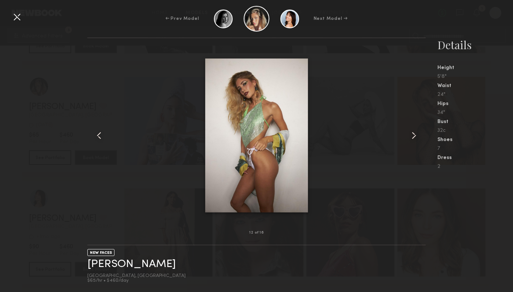
click at [413, 135] on common-icon at bounding box center [414, 136] width 12 height 12
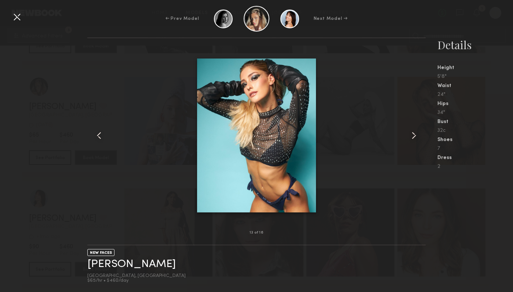
click at [413, 135] on common-icon at bounding box center [414, 136] width 12 height 12
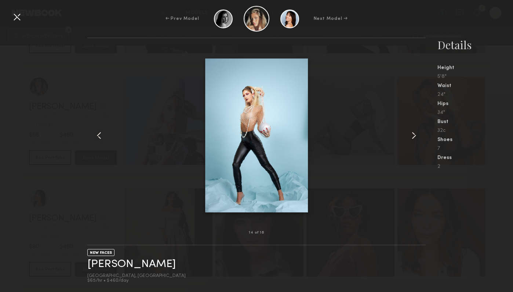
click at [20, 17] on div at bounding box center [17, 17] width 12 height 12
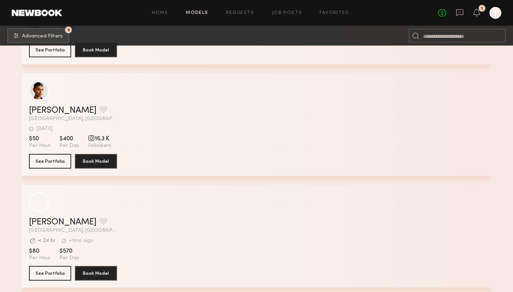
scroll to position [36727, 0]
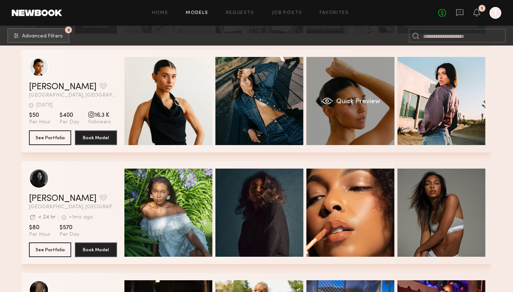
click at [380, 131] on div "Quick Preview" at bounding box center [351, 101] width 88 height 88
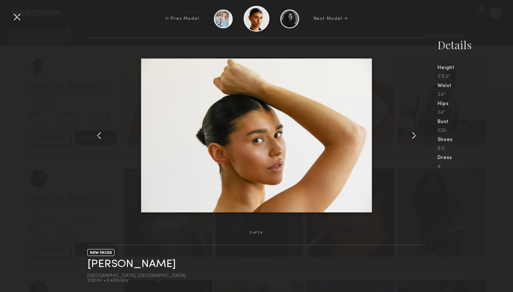
click at [427, 138] on nb-gallery-model-stats "Details Height 5'8.5" Waist 24" Hips 34" Bust 32b Shoes 8.5 Dress 4" at bounding box center [469, 164] width 87 height 254
click at [418, 144] on div at bounding box center [419, 135] width 14 height 171
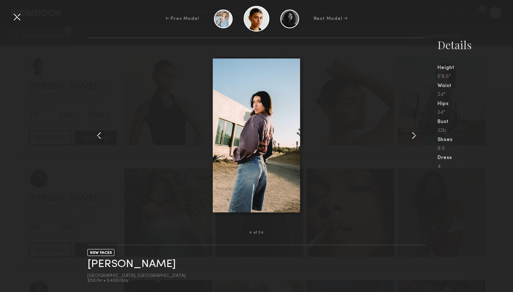
click at [418, 143] on div at bounding box center [419, 135] width 14 height 171
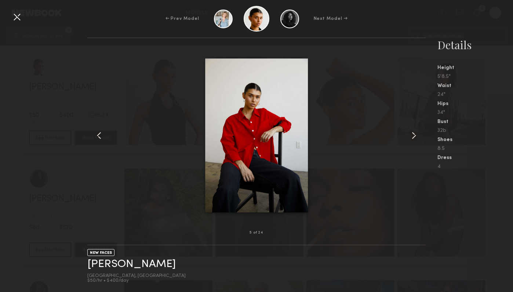
click at [418, 143] on div at bounding box center [419, 135] width 14 height 171
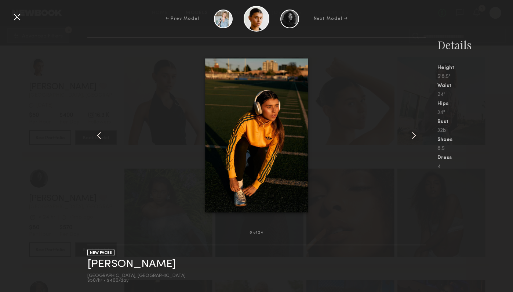
click at [418, 143] on div at bounding box center [419, 135] width 14 height 171
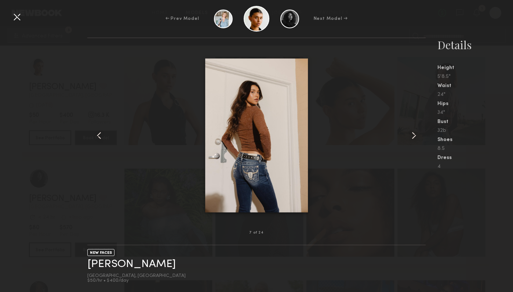
click at [418, 143] on div at bounding box center [419, 135] width 14 height 171
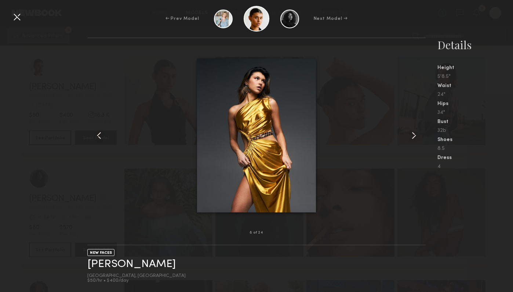
click at [418, 143] on div at bounding box center [419, 135] width 14 height 171
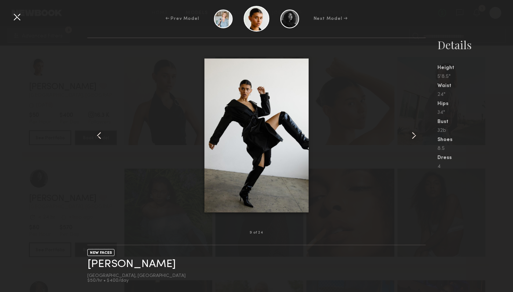
click at [418, 143] on div at bounding box center [419, 135] width 14 height 171
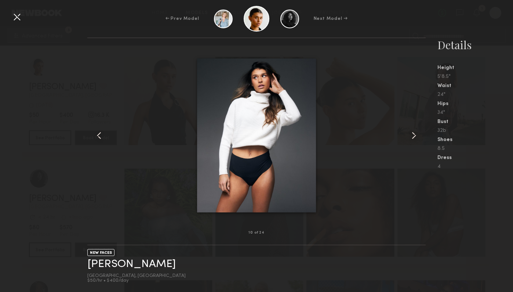
click at [418, 143] on div at bounding box center [419, 135] width 14 height 171
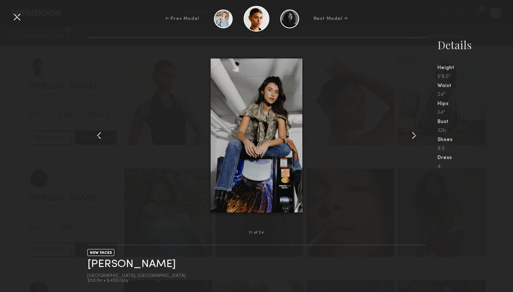
click at [418, 143] on div at bounding box center [419, 135] width 14 height 171
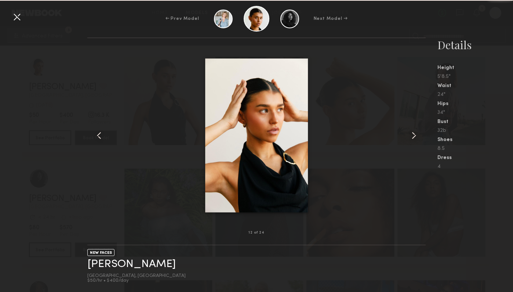
click at [418, 143] on div at bounding box center [419, 135] width 14 height 171
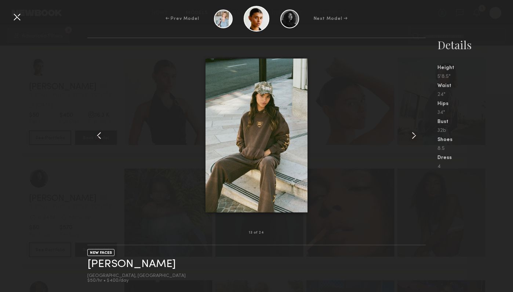
click at [21, 21] on div at bounding box center [17, 17] width 12 height 12
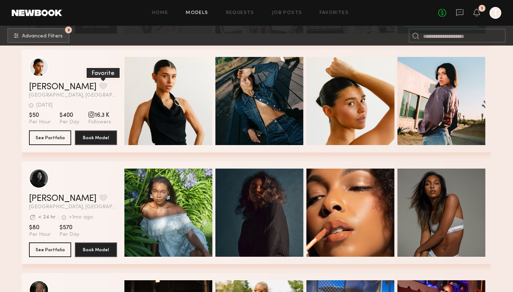
click at [99, 84] on button "grid" at bounding box center [103, 86] width 8 height 7
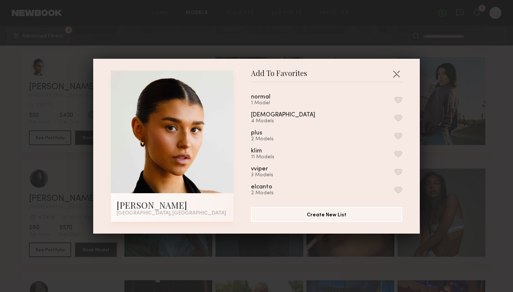
click at [283, 98] on div "normal 1 Model" at bounding box center [269, 100] width 37 height 12
click at [397, 97] on button "button" at bounding box center [399, 100] width 8 height 7
click at [397, 73] on button "button" at bounding box center [397, 74] width 12 height 12
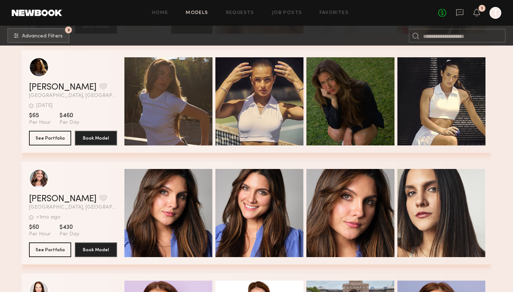
scroll to position [37287, 0]
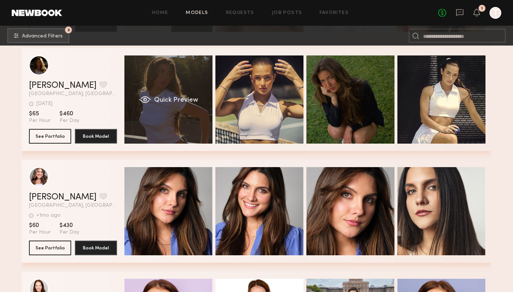
click at [184, 119] on div "Quick Preview" at bounding box center [168, 99] width 88 height 88
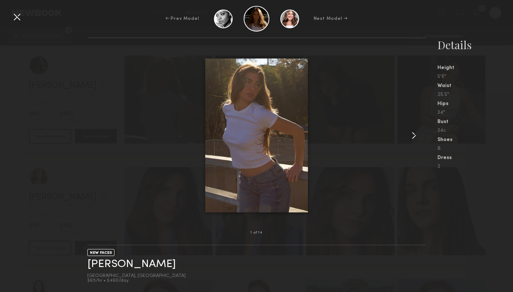
click at [412, 141] on div at bounding box center [419, 135] width 14 height 171
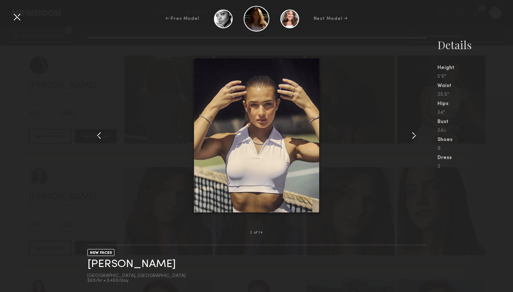
click at [412, 141] on div at bounding box center [419, 135] width 14 height 171
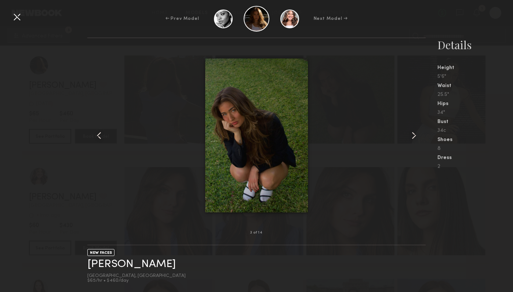
click at [412, 141] on div at bounding box center [419, 135] width 14 height 171
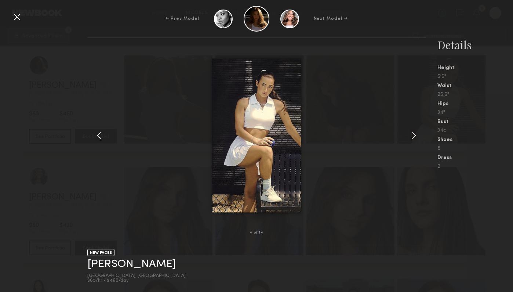
click at [412, 141] on div at bounding box center [419, 135] width 14 height 171
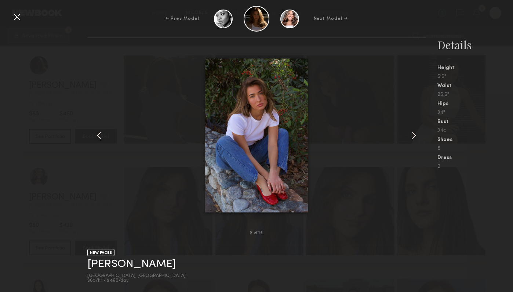
click at [412, 141] on div at bounding box center [419, 135] width 14 height 171
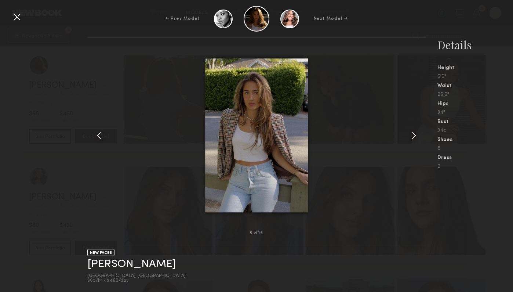
click at [412, 141] on div at bounding box center [419, 135] width 14 height 171
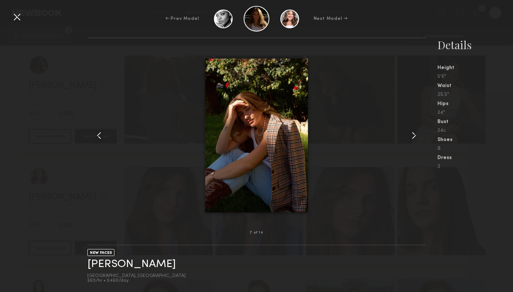
click at [26, 19] on div "← Prev Model Next Model →" at bounding box center [256, 19] width 513 height 26
click at [19, 19] on div at bounding box center [17, 17] width 12 height 12
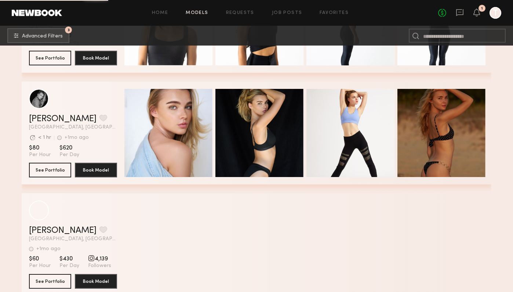
scroll to position [38606, 0]
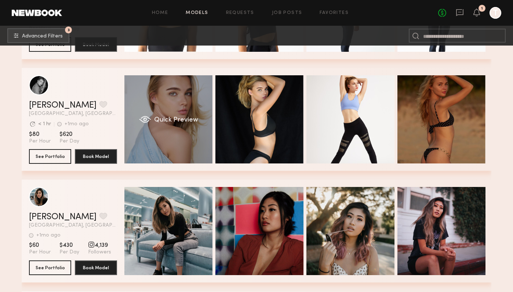
click at [188, 128] on div "Quick Preview" at bounding box center [168, 119] width 88 height 88
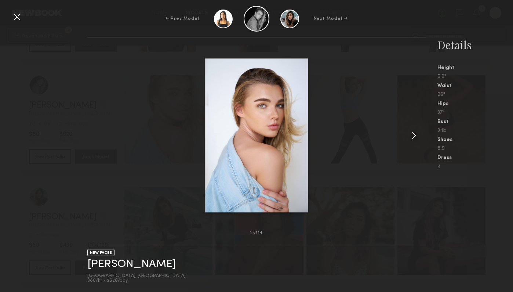
click at [416, 135] on common-icon at bounding box center [414, 136] width 12 height 12
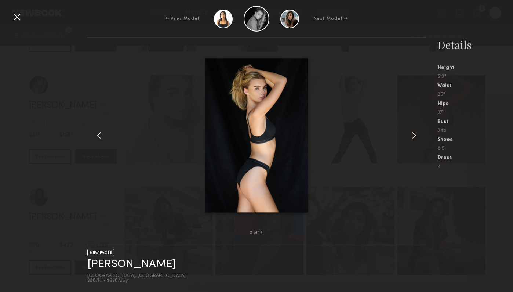
click at [416, 135] on common-icon at bounding box center [414, 136] width 12 height 12
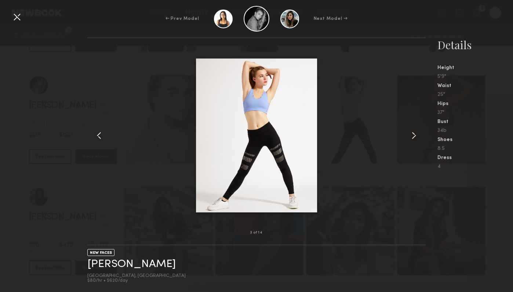
click at [416, 135] on common-icon at bounding box center [414, 136] width 12 height 12
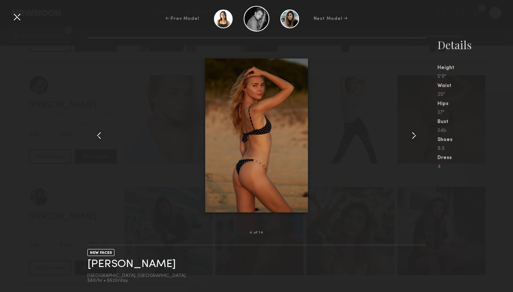
click at [416, 135] on common-icon at bounding box center [414, 136] width 12 height 12
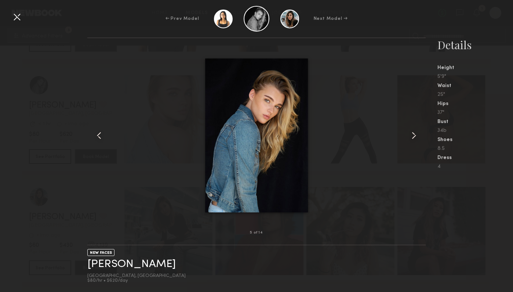
click at [416, 135] on common-icon at bounding box center [414, 136] width 12 height 12
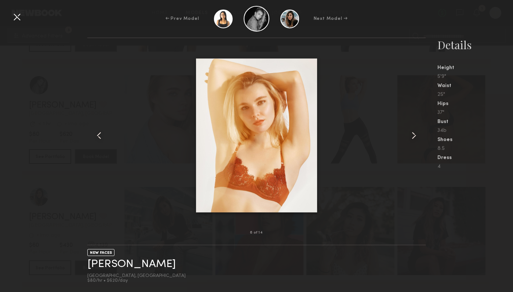
click at [416, 135] on common-icon at bounding box center [414, 136] width 12 height 12
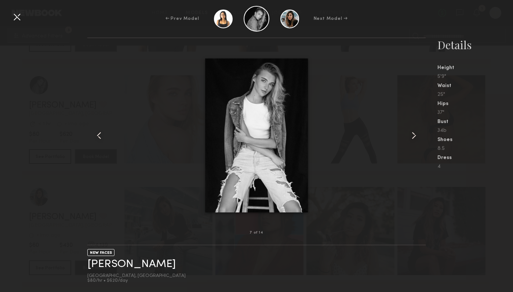
click at [416, 135] on common-icon at bounding box center [414, 136] width 12 height 12
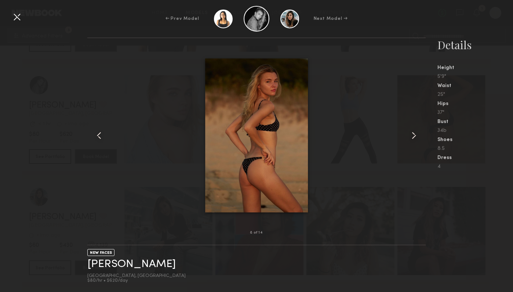
click at [416, 135] on common-icon at bounding box center [414, 136] width 12 height 12
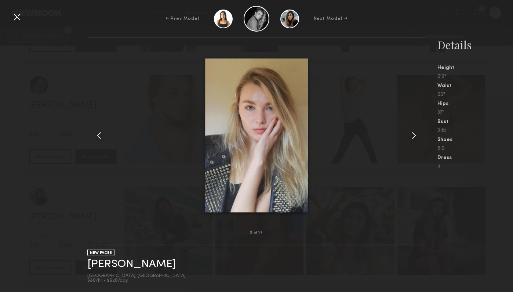
click at [135, 108] on div at bounding box center [256, 135] width 339 height 171
click at [14, 16] on div at bounding box center [17, 17] width 12 height 12
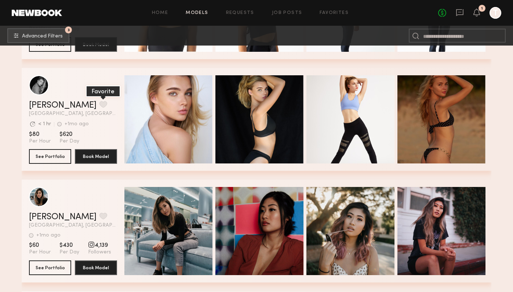
click at [99, 106] on button "grid" at bounding box center [103, 104] width 8 height 7
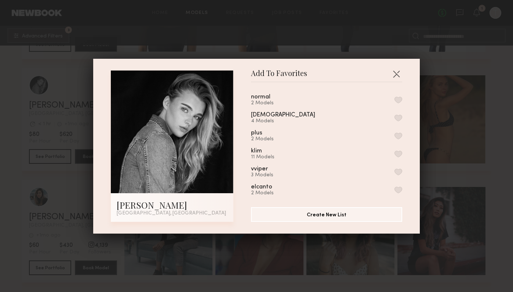
click at [398, 98] on button "button" at bounding box center [399, 100] width 8 height 7
click at [396, 76] on button "button" at bounding box center [397, 74] width 12 height 12
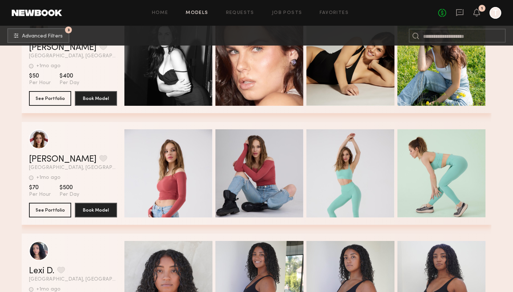
scroll to position [39333, 0]
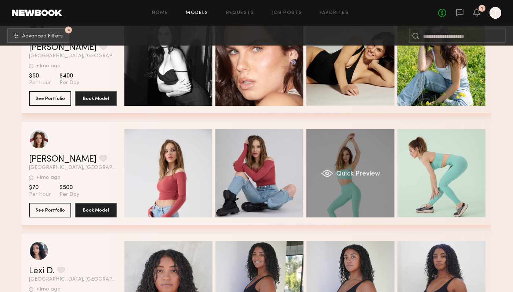
click at [341, 175] on span "Quick Preview" at bounding box center [358, 174] width 44 height 7
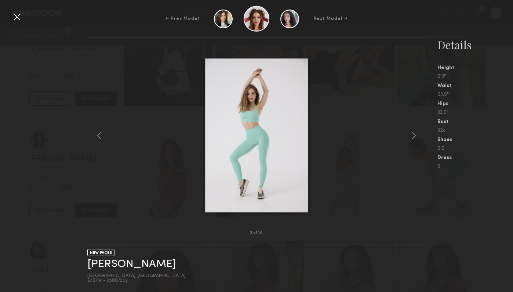
click at [409, 146] on div at bounding box center [256, 135] width 339 height 171
click at [407, 141] on div at bounding box center [256, 135] width 339 height 171
click at [410, 141] on common-icon at bounding box center [414, 136] width 12 height 12
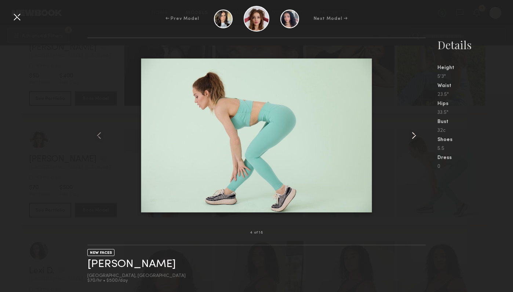
click at [410, 141] on common-icon at bounding box center [414, 136] width 12 height 12
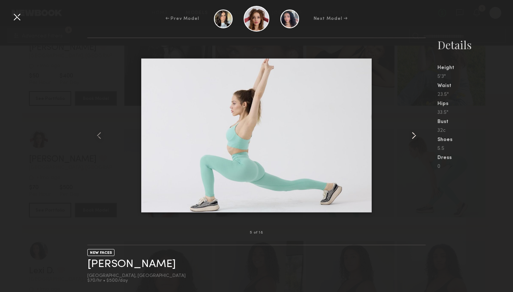
click at [410, 141] on common-icon at bounding box center [414, 136] width 12 height 12
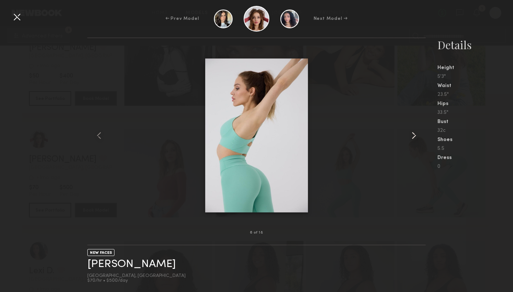
click at [410, 141] on common-icon at bounding box center [414, 136] width 12 height 12
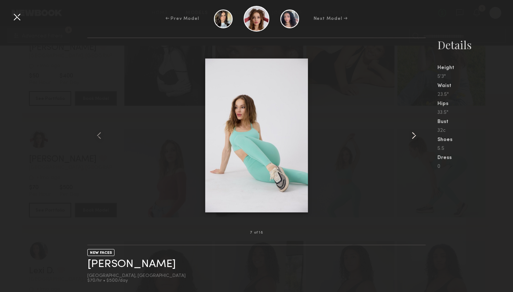
click at [410, 141] on common-icon at bounding box center [414, 136] width 12 height 12
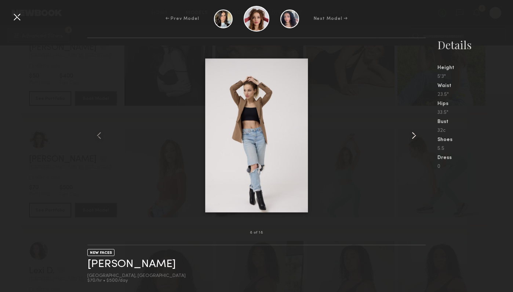
click at [410, 141] on common-icon at bounding box center [414, 136] width 12 height 12
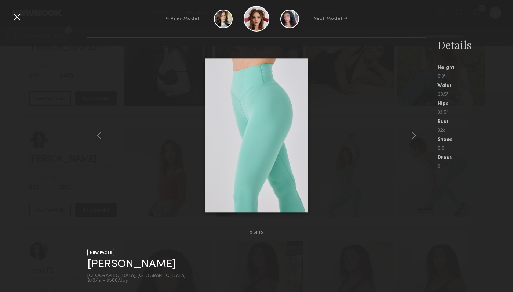
click at [22, 17] on div at bounding box center [17, 17] width 12 height 12
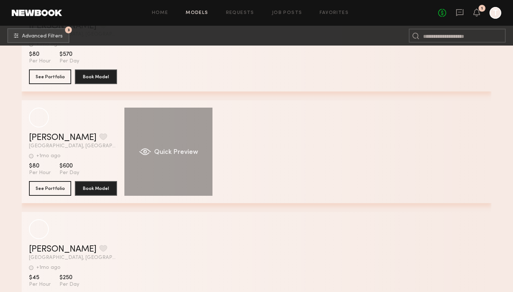
scroll to position [42926, 0]
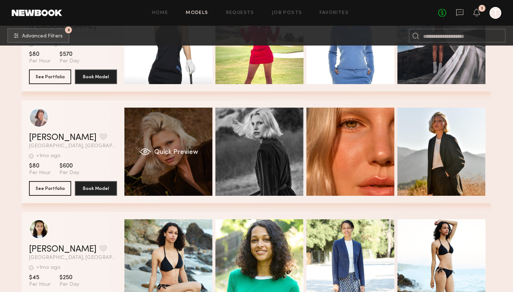
click at [188, 170] on div "Quick Preview" at bounding box center [168, 152] width 88 height 88
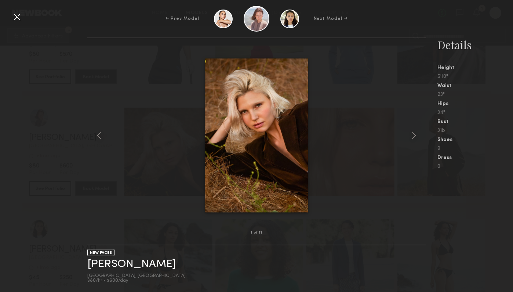
click at [410, 143] on div at bounding box center [256, 135] width 339 height 171
click at [412, 140] on common-icon at bounding box center [414, 136] width 12 height 12
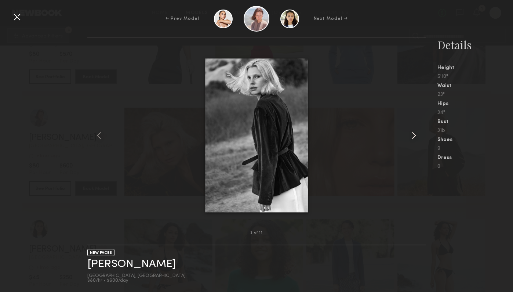
click at [412, 140] on common-icon at bounding box center [414, 136] width 12 height 12
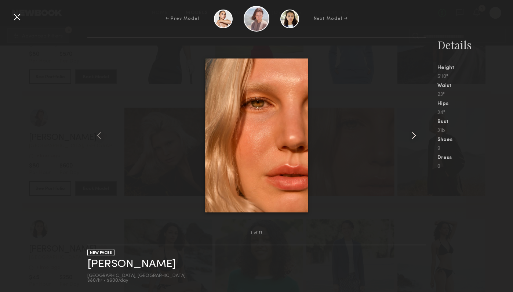
click at [412, 140] on common-icon at bounding box center [414, 136] width 12 height 12
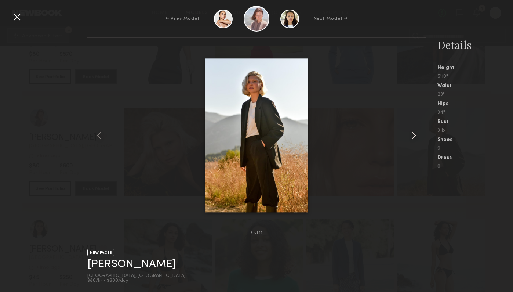
click at [412, 140] on common-icon at bounding box center [414, 136] width 12 height 12
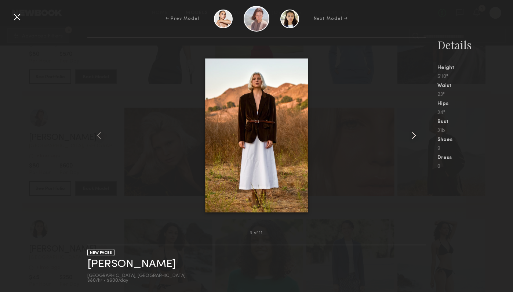
click at [412, 140] on common-icon at bounding box center [414, 136] width 12 height 12
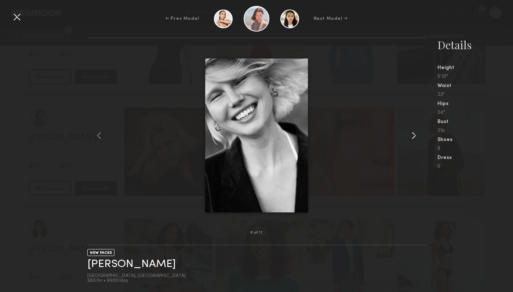
click at [412, 140] on common-icon at bounding box center [414, 136] width 12 height 12
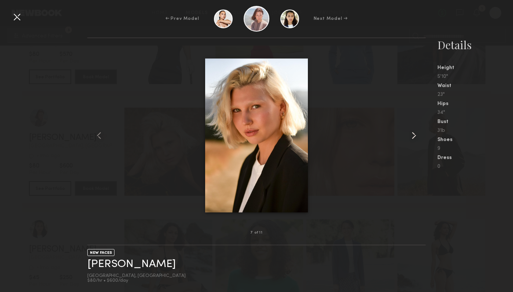
click at [412, 140] on common-icon at bounding box center [414, 136] width 12 height 12
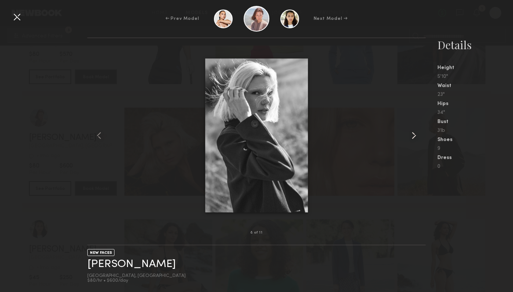
click at [412, 140] on common-icon at bounding box center [414, 136] width 12 height 12
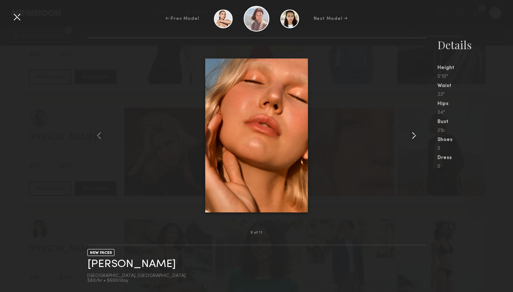
click at [412, 140] on common-icon at bounding box center [414, 136] width 12 height 12
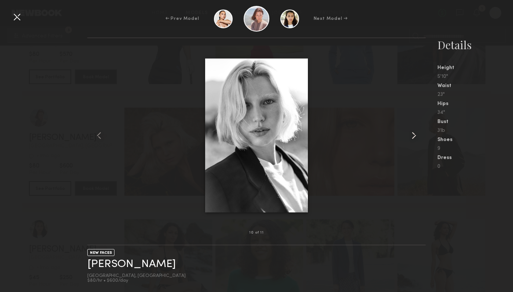
click at [412, 140] on common-icon at bounding box center [414, 136] width 12 height 12
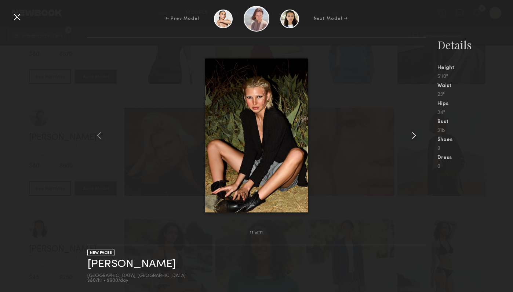
click at [412, 140] on common-icon at bounding box center [414, 136] width 12 height 12
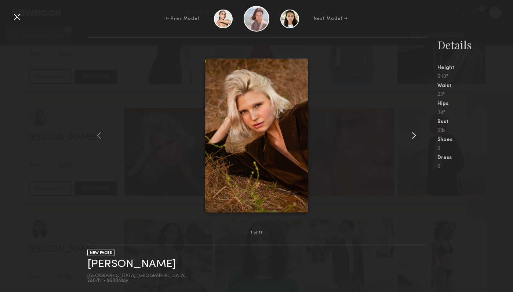
click at [412, 140] on common-icon at bounding box center [414, 136] width 12 height 12
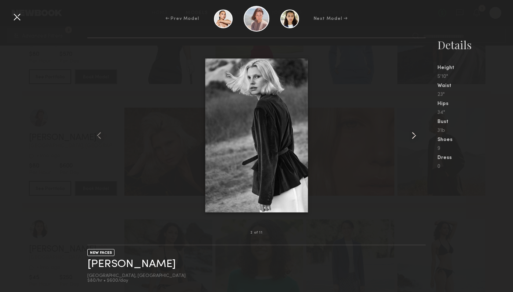
click at [414, 148] on div at bounding box center [419, 135] width 14 height 171
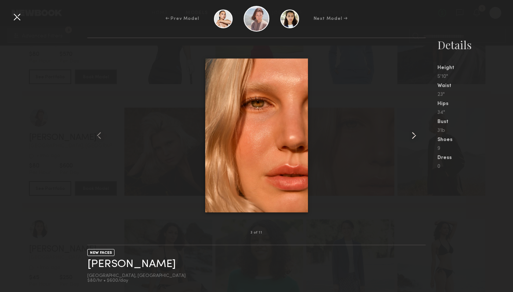
click at [414, 147] on div at bounding box center [419, 135] width 14 height 171
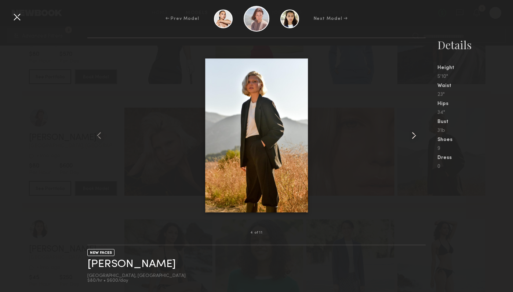
click at [414, 147] on div at bounding box center [419, 135] width 14 height 171
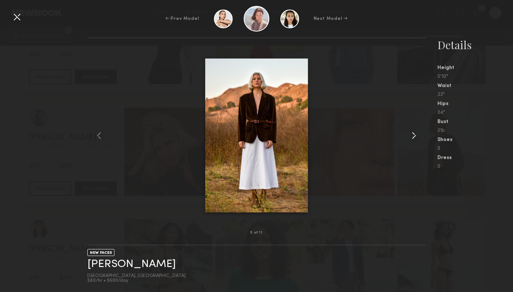
click at [414, 147] on div at bounding box center [419, 135] width 14 height 171
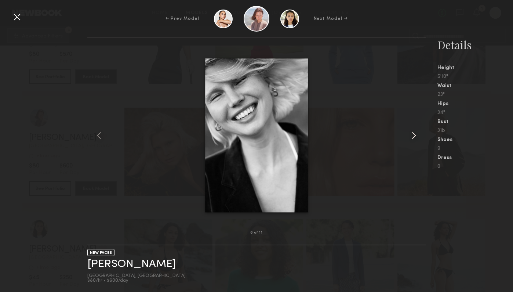
click at [414, 147] on div at bounding box center [419, 135] width 14 height 171
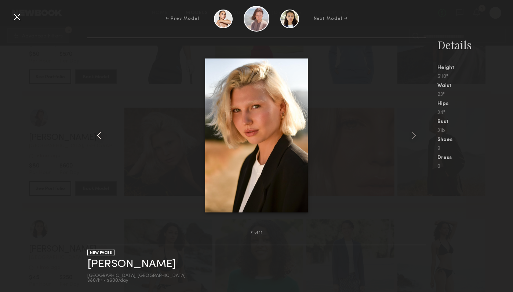
click at [99, 132] on common-icon at bounding box center [99, 136] width 12 height 12
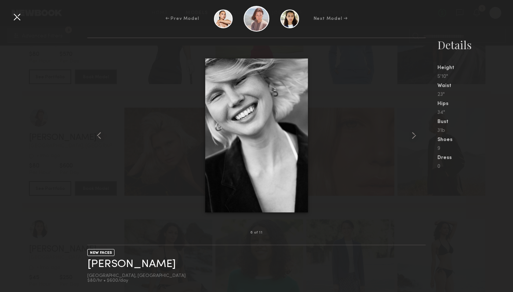
click at [21, 14] on div at bounding box center [17, 17] width 12 height 12
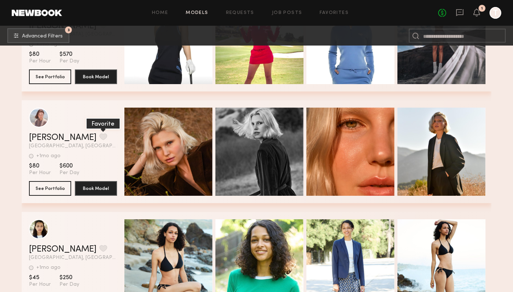
click at [99, 135] on button "grid" at bounding box center [103, 136] width 8 height 7
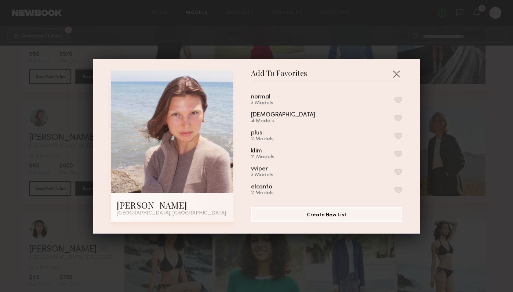
click at [400, 97] on button "button" at bounding box center [399, 100] width 8 height 7
click at [399, 73] on button "button" at bounding box center [397, 74] width 12 height 12
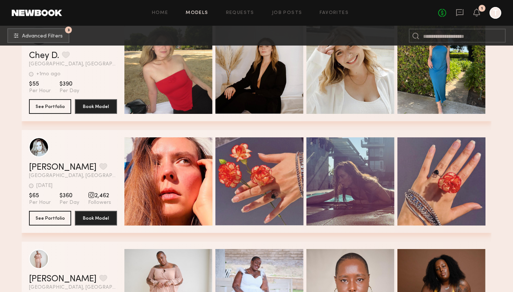
scroll to position [43344, 0]
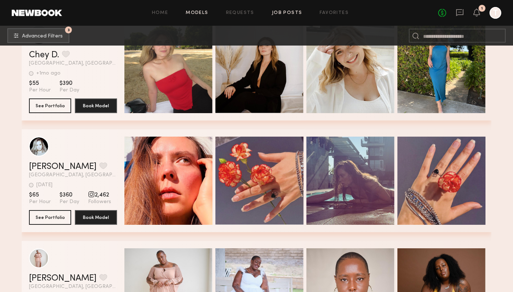
click at [291, 11] on link "Job Posts" at bounding box center [287, 13] width 30 height 5
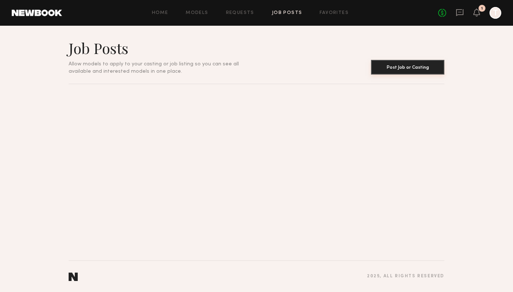
click at [387, 64] on button "Post Job or Casting" at bounding box center [407, 67] width 73 height 15
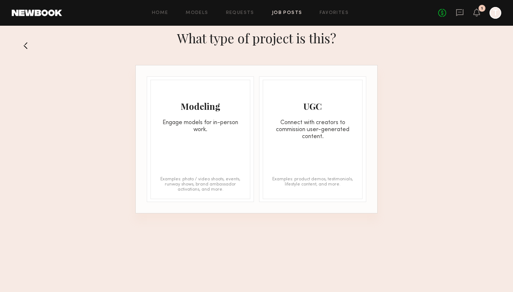
click at [299, 114] on div "UGC Connect with creators to commission user-generated content." at bounding box center [312, 110] width 99 height 60
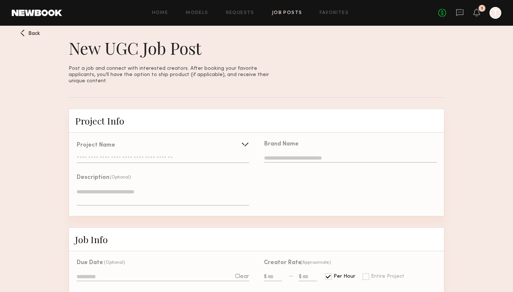
click at [206, 142] on div "Project Name" at bounding box center [163, 145] width 173 height 6
click at [198, 148] on div "Project Name Create Use recent UGC project Diadora sandal sneakers seeding BONY…" at bounding box center [163, 152] width 173 height 21
click at [197, 156] on input "text" at bounding box center [163, 159] width 173 height 7
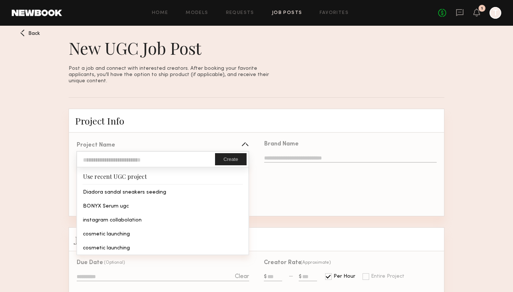
click at [197, 152] on input "text" at bounding box center [146, 159] width 138 height 15
type input "*"
paste input "**********"
drag, startPoint x: 85, startPoint y: 152, endPoint x: 241, endPoint y: 173, distance: 157.0
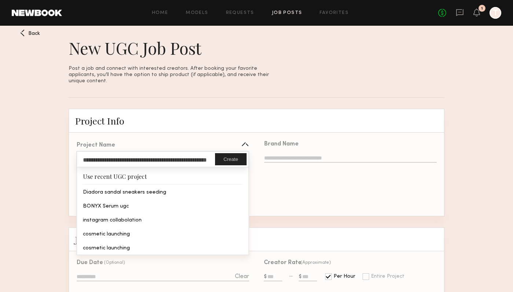
click at [241, 173] on div "**********" at bounding box center [162, 203] width 173 height 104
type input "*"
type input "**********"
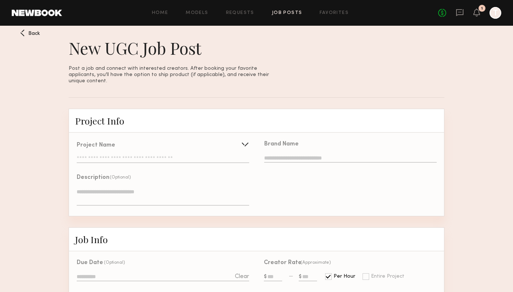
click at [294, 142] on div "Brand Name" at bounding box center [350, 152] width 173 height 22
click at [294, 145] on div "Brand Name" at bounding box center [350, 152] width 173 height 22
click at [292, 156] on div at bounding box center [350, 159] width 173 height 9
click at [295, 155] on input "text" at bounding box center [350, 159] width 173 height 8
type input "**********"
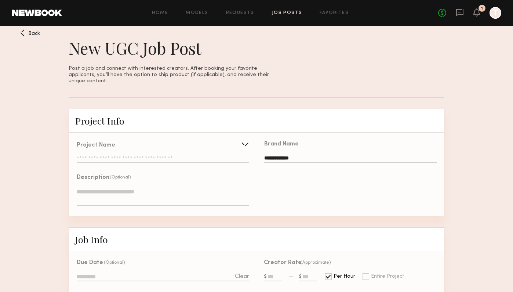
click at [293, 170] on div "**********" at bounding box center [351, 174] width 188 height 83
click at [185, 193] on textarea at bounding box center [163, 197] width 173 height 18
paste textarea "**********"
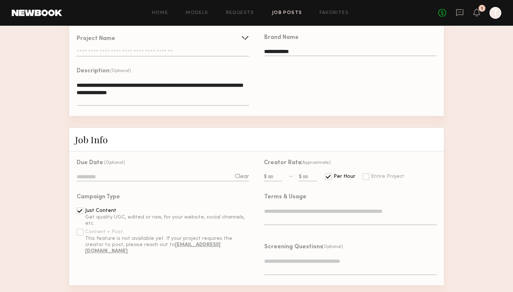
scroll to position [134, 0]
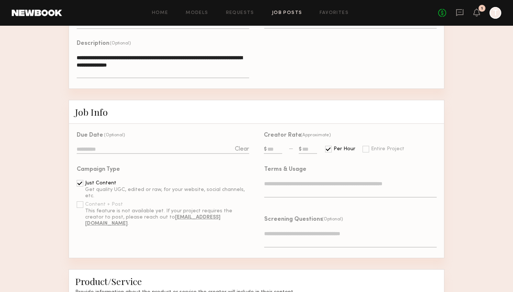
type textarea "**********"
click at [182, 146] on input at bounding box center [163, 150] width 173 height 8
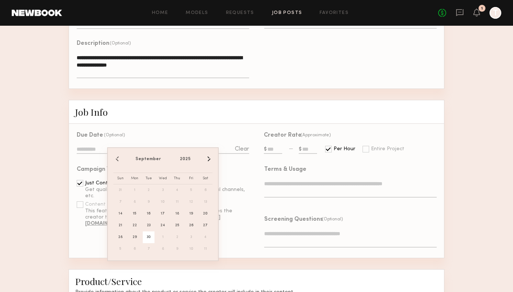
click at [147, 241] on span "30" at bounding box center [149, 237] width 12 height 12
type input "**********"
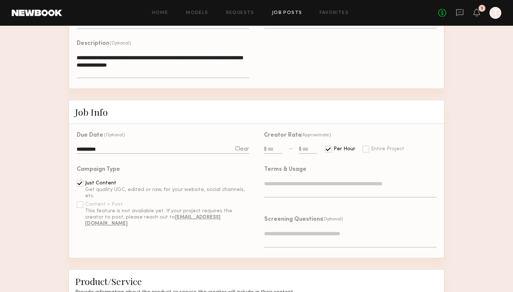
click at [273, 146] on input "text" at bounding box center [273, 150] width 18 height 8
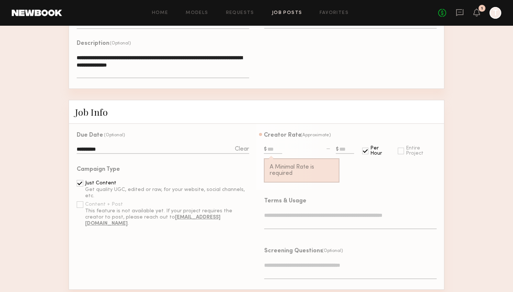
click at [358, 142] on div "Per Hour Entire Project" at bounding box center [396, 144] width 82 height 29
click at [408, 152] on div "Per Hour Entire Project" at bounding box center [396, 144] width 82 height 29
click at [407, 149] on div "Entire Project" at bounding box center [421, 151] width 31 height 10
click at [406, 148] on div "Entire Project" at bounding box center [417, 151] width 39 height 10
click at [311, 137] on div "Creator Rate (Approximate) A Minimal Rate is required" at bounding box center [302, 160] width 76 height 54
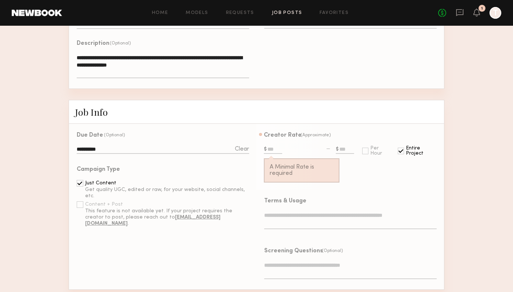
click at [272, 146] on input "text" at bounding box center [273, 150] width 18 height 8
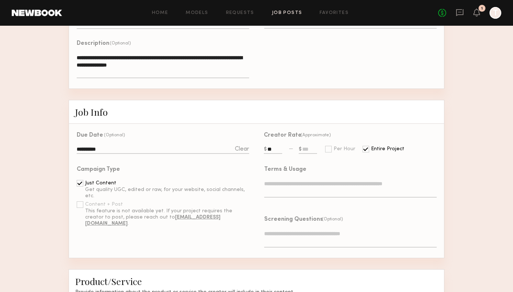
type input "**"
click at [309, 138] on div at bounding box center [308, 146] width 19 height 17
click at [286, 180] on textarea at bounding box center [350, 189] width 173 height 18
click at [286, 188] on textarea at bounding box center [350, 189] width 173 height 18
click at [287, 184] on textarea at bounding box center [350, 189] width 173 height 18
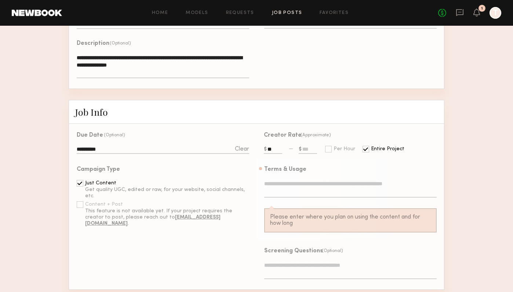
drag, startPoint x: 309, startPoint y: 221, endPoint x: 309, endPoint y: 203, distance: 17.3
click at [309, 220] on div "Please enter where you plan on using the content and for how long" at bounding box center [350, 220] width 173 height 24
click at [318, 180] on textarea at bounding box center [350, 189] width 173 height 18
paste textarea "**********"
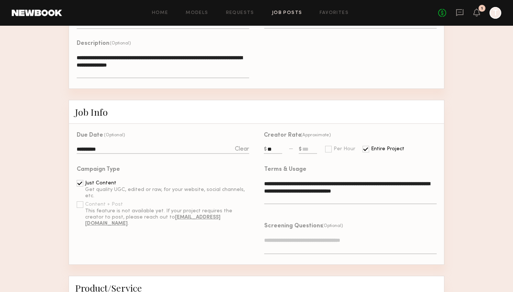
type textarea "**********"
click at [308, 236] on textarea at bounding box center [350, 245] width 173 height 18
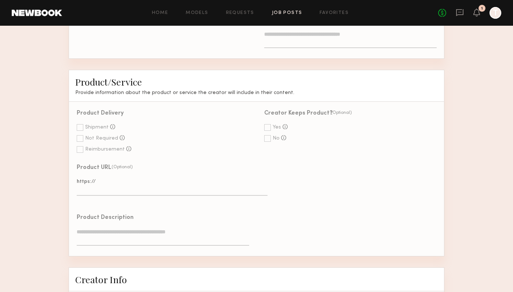
scroll to position [344, 0]
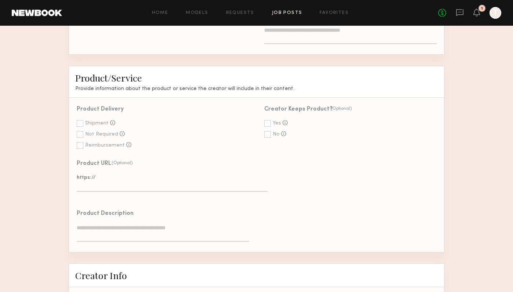
click at [102, 121] on div "Shipment" at bounding box center [96, 123] width 23 height 5
click at [123, 175] on textarea at bounding box center [172, 183] width 191 height 18
click at [138, 183] on textarea at bounding box center [172, 183] width 191 height 18
drag, startPoint x: 138, startPoint y: 182, endPoint x: 59, endPoint y: 173, distance: 79.5
click at [59, 173] on form "**********" at bounding box center [256, 219] width 513 height 908
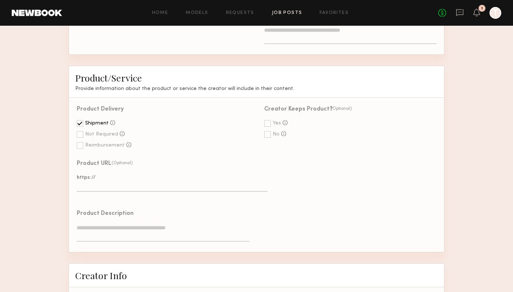
click at [59, 173] on form "**********" at bounding box center [256, 219] width 513 height 908
click at [123, 174] on textarea at bounding box center [172, 183] width 191 height 18
paste textarea "**********"
click at [107, 174] on textarea "**********" at bounding box center [172, 183] width 191 height 18
click at [115, 174] on textarea "**********" at bounding box center [172, 183] width 191 height 18
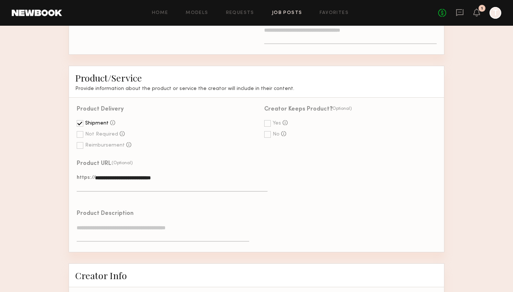
drag, startPoint x: 112, startPoint y: 171, endPoint x: 82, endPoint y: 171, distance: 30.5
click at [82, 174] on label "**********" at bounding box center [163, 183] width 173 height 19
click at [82, 174] on textarea "**********" at bounding box center [172, 183] width 191 height 18
type textarea "**********"
click at [99, 225] on textarea at bounding box center [163, 233] width 173 height 18
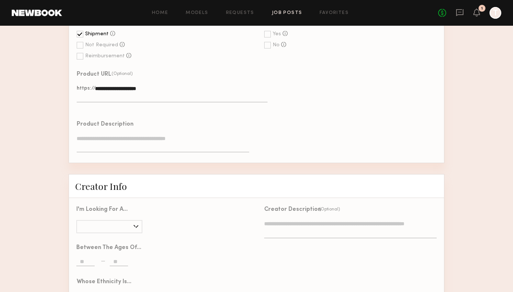
scroll to position [447, 0]
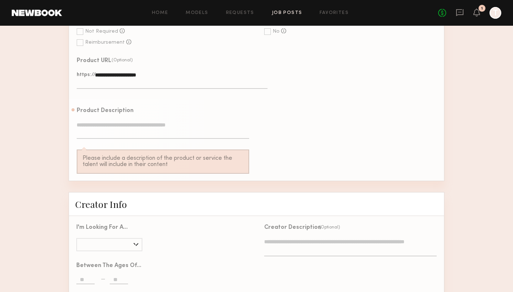
click at [186, 126] on textarea at bounding box center [163, 130] width 173 height 18
paste textarea "**********"
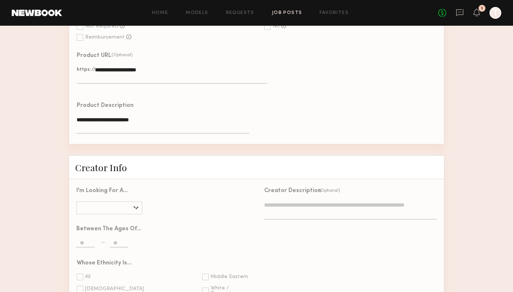
scroll to position [458, 0]
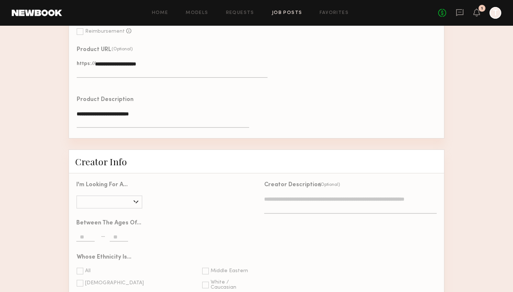
type textarea "**********"
click at [92, 195] on div "Male Female All" at bounding box center [109, 201] width 66 height 13
type input "******"
click at [88, 233] on input "text" at bounding box center [85, 237] width 18 height 8
type input "**"
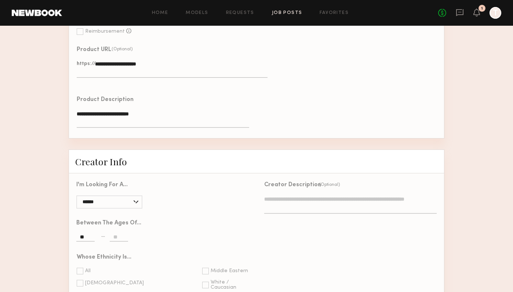
click at [121, 233] on input "text" at bounding box center [119, 237] width 18 height 8
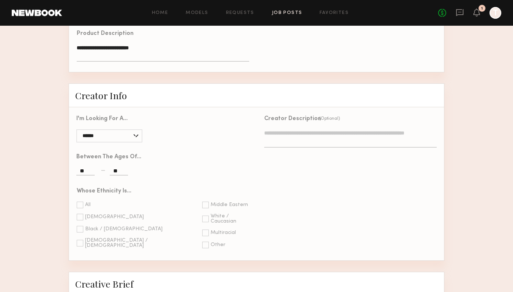
scroll to position [524, 0]
type input "**"
click at [78, 206] on div "All Asian Black / African American Hispanic / Latino" at bounding box center [134, 224] width 115 height 47
click at [82, 201] on div at bounding box center [80, 204] width 7 height 7
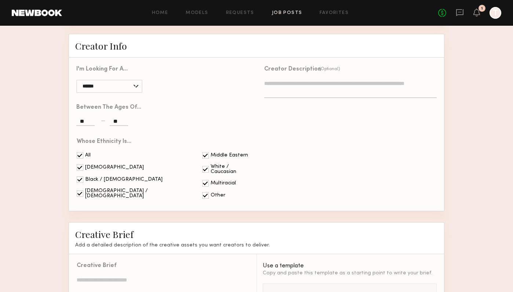
scroll to position [653, 0]
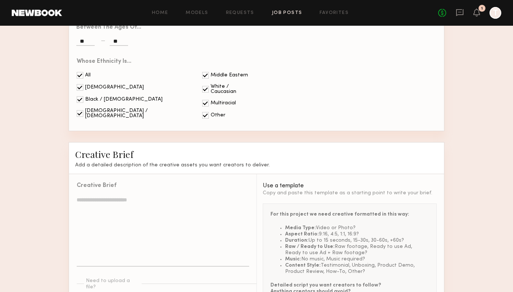
click at [130, 202] on textarea at bounding box center [163, 231] width 173 height 70
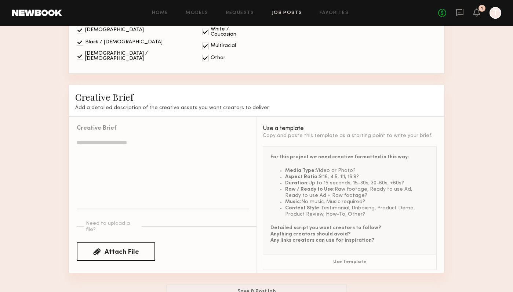
scroll to position [711, 0]
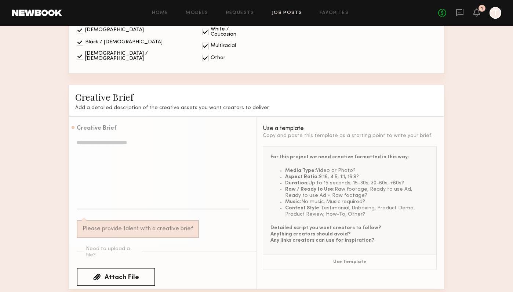
paste textarea "**********"
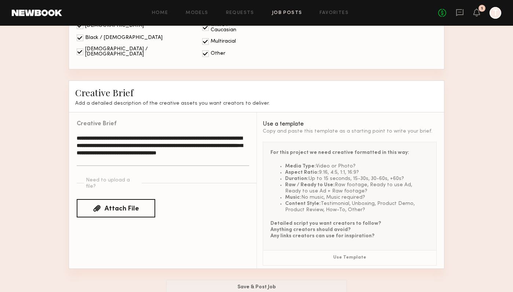
scroll to position [715, 0]
type textarea "**********"
click at [271, 203] on div "For this project we need creative formatted in this way: Media Type: Video or P…" at bounding box center [349, 196] width 173 height 108
click at [302, 221] on p "Detailed script you want creators to follow? Anything creators should avoid? An…" at bounding box center [350, 230] width 159 height 19
click at [191, 183] on div "Need to upload a file? Attach File" at bounding box center [167, 197] width 180 height 41
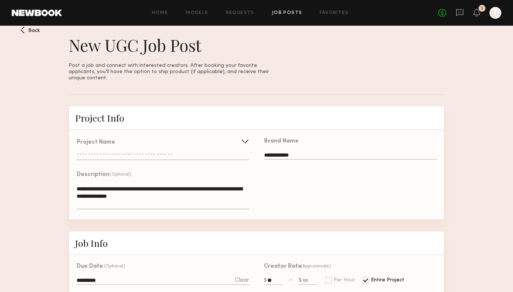
scroll to position [7, 0]
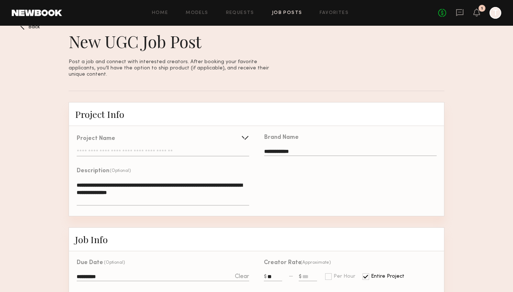
click at [300, 273] on input "text" at bounding box center [308, 277] width 18 height 8
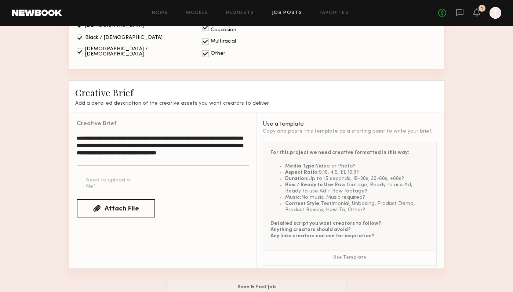
type input "**"
click at [327, 254] on button "Use Template" at bounding box center [349, 258] width 173 height 15
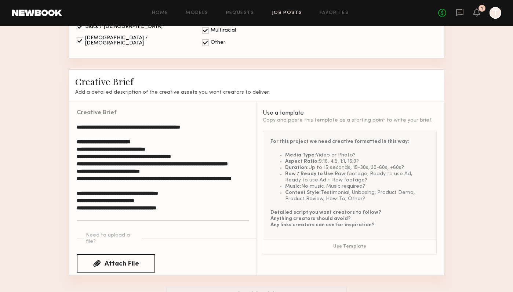
scroll to position [0, 0]
click at [173, 123] on textarea "**********" at bounding box center [163, 172] width 173 height 98
click at [146, 101] on div "**********" at bounding box center [159, 166] width 180 height 130
click at [141, 110] on div "Creative Brief" at bounding box center [163, 113] width 173 height 6
click at [133, 110] on div "Creative Brief" at bounding box center [163, 113] width 173 height 6
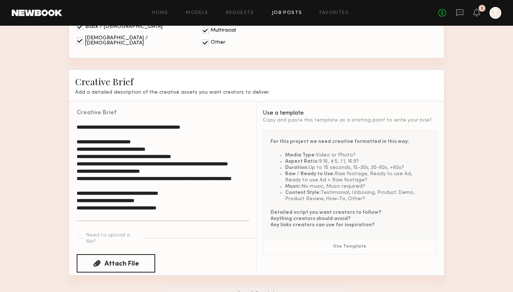
click at [135, 123] on textarea "**********" at bounding box center [163, 172] width 173 height 98
click at [116, 125] on textarea "**********" at bounding box center [163, 172] width 173 height 98
click at [110, 132] on textarea "**********" at bounding box center [163, 172] width 173 height 98
drag, startPoint x: 111, startPoint y: 132, endPoint x: 190, endPoint y: 130, distance: 79.7
click at [191, 131] on textarea "**********" at bounding box center [163, 172] width 173 height 98
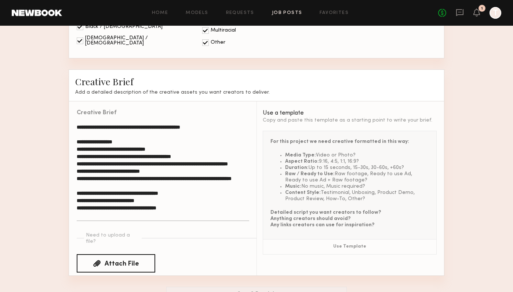
click at [130, 127] on textarea "**********" at bounding box center [163, 172] width 173 height 98
drag, startPoint x: 124, startPoint y: 139, endPoint x: 177, endPoint y: 138, distance: 52.9
click at [177, 139] on textarea "**********" at bounding box center [163, 172] width 173 height 98
click at [110, 146] on textarea "**********" at bounding box center [163, 172] width 173 height 98
drag, startPoint x: 104, startPoint y: 145, endPoint x: 202, endPoint y: 145, distance: 97.7
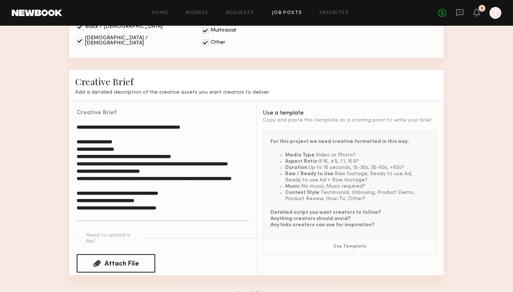
click at [202, 145] on textarea "**********" at bounding box center [163, 172] width 173 height 98
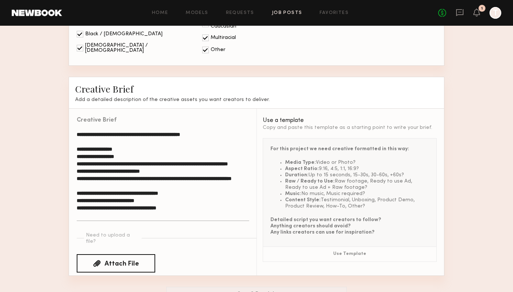
click at [92, 153] on textarea "**********" at bounding box center [163, 176] width 173 height 90
drag, startPoint x: 92, startPoint y: 152, endPoint x: 101, endPoint y: 153, distance: 9.2
click at [94, 152] on textarea "**********" at bounding box center [163, 176] width 173 height 90
click at [101, 153] on textarea "**********" at bounding box center [163, 176] width 173 height 90
drag, startPoint x: 91, startPoint y: 153, endPoint x: 110, endPoint y: 157, distance: 19.7
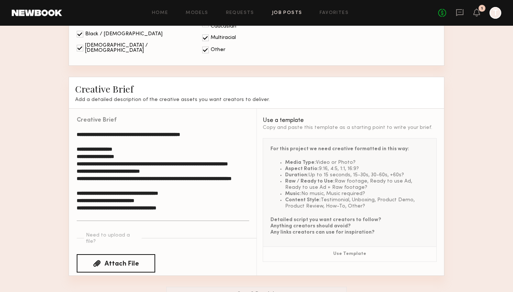
click at [110, 157] on textarea "**********" at bounding box center [163, 176] width 173 height 90
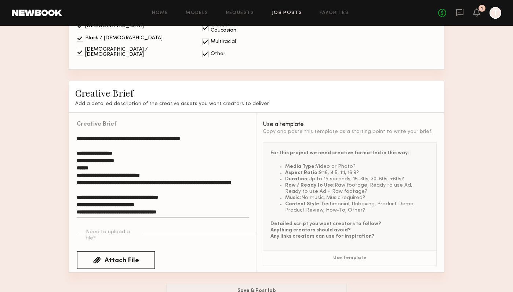
click at [80, 165] on textarea "**********" at bounding box center [163, 176] width 173 height 83
drag, startPoint x: 76, startPoint y: 166, endPoint x: 156, endPoint y: 202, distance: 88.0
click at [156, 202] on textarea "**********" at bounding box center [163, 176] width 173 height 83
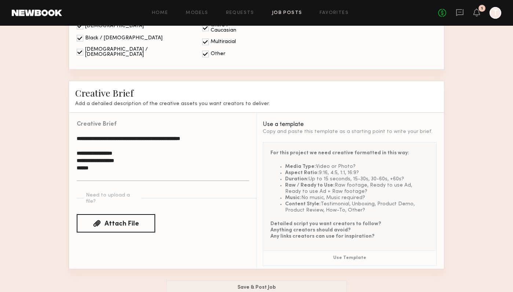
click at [156, 202] on div "Need to upload a file? Attach File" at bounding box center [167, 211] width 180 height 41
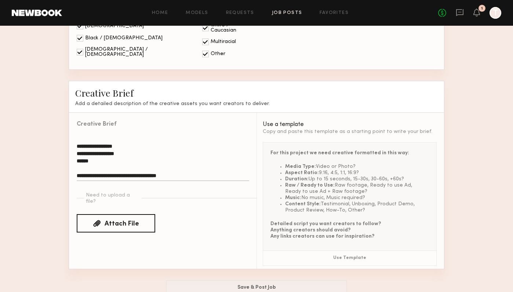
scroll to position [7, 0]
click at [185, 167] on textarea "**********" at bounding box center [163, 158] width 173 height 46
drag, startPoint x: 185, startPoint y: 166, endPoint x: 76, endPoint y: 170, distance: 109.1
click at [76, 170] on div "**********" at bounding box center [159, 152] width 180 height 79
drag, startPoint x: 76, startPoint y: 170, endPoint x: 80, endPoint y: 163, distance: 8.2
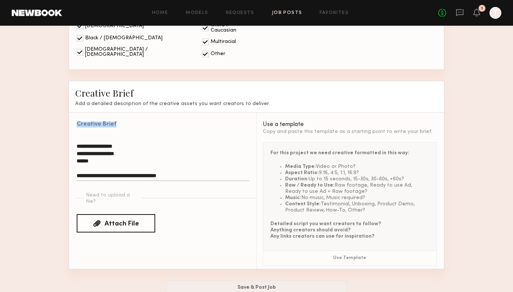
click at [80, 163] on div "**********" at bounding box center [159, 152] width 180 height 79
click at [80, 163] on textarea "**********" at bounding box center [163, 158] width 173 height 46
drag, startPoint x: 78, startPoint y: 163, endPoint x: 201, endPoint y: 163, distance: 123.0
click at [201, 163] on textarea "**********" at bounding box center [163, 158] width 173 height 46
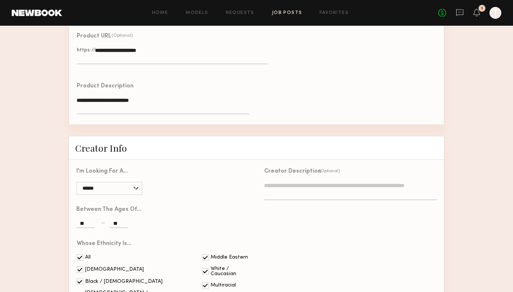
scroll to position [469, 0]
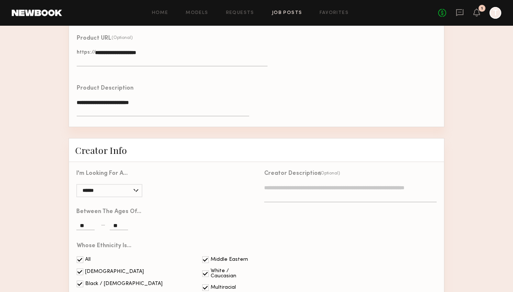
type textarea "**********"
click at [222, 184] on div "I'm looking for a... ****** Between the ages of... ** ** Whose ethnicity is... …" at bounding box center [163, 238] width 188 height 153
click at [292, 184] on textarea at bounding box center [350, 193] width 173 height 18
paste textarea "**********"
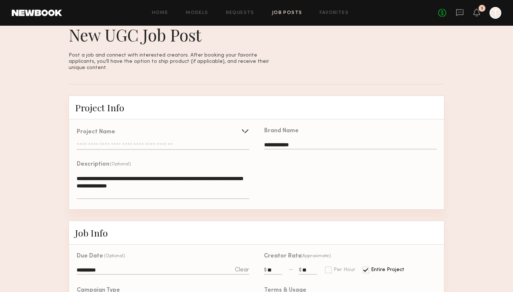
scroll to position [10, 0]
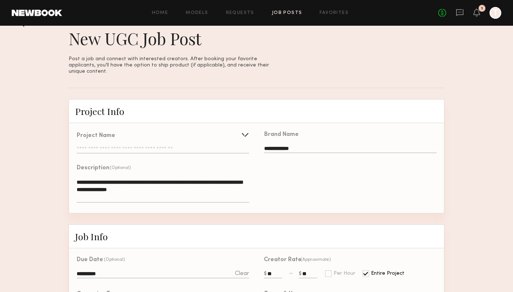
type textarea "**********"
click at [186, 148] on div "**********" at bounding box center [159, 140] width 180 height 32
click at [187, 146] on input "text" at bounding box center [163, 149] width 173 height 7
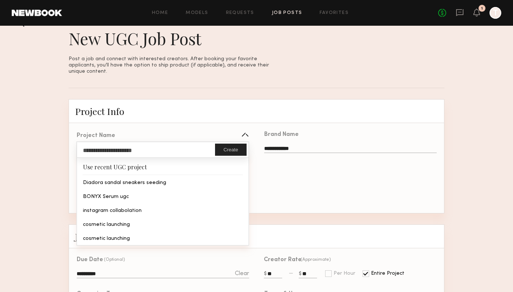
click at [228, 148] on button "Create" at bounding box center [231, 150] width 32 height 12
type input "**********"
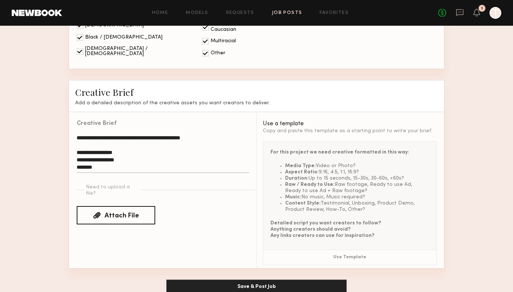
scroll to position [715, 0]
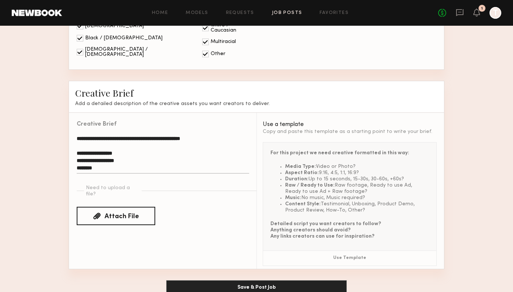
click at [239, 280] on button "Save & Post Job" at bounding box center [256, 287] width 181 height 15
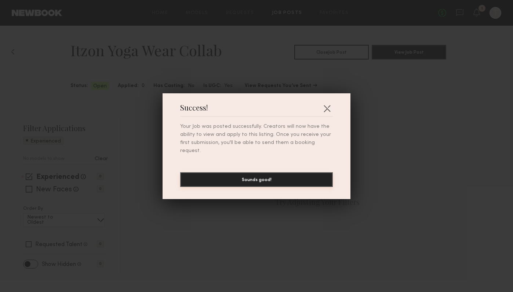
click at [296, 174] on button "Sounds good!" at bounding box center [256, 179] width 153 height 15
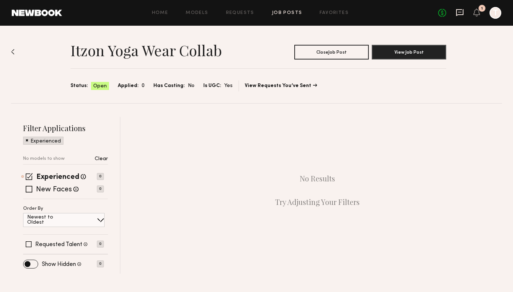
click at [462, 15] on icon at bounding box center [459, 12] width 7 height 7
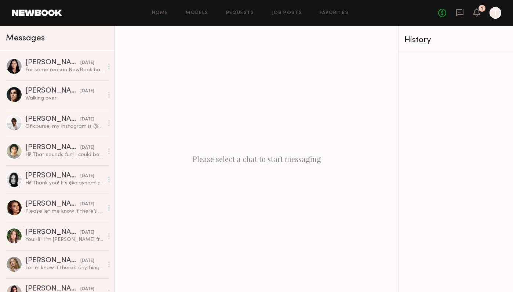
click at [447, 0] on header "Home Models Requests Job Posts Favorites Sign Out No fees up to $5,000 1 T" at bounding box center [256, 13] width 513 height 26
